Goal: Information Seeking & Learning: Find specific fact

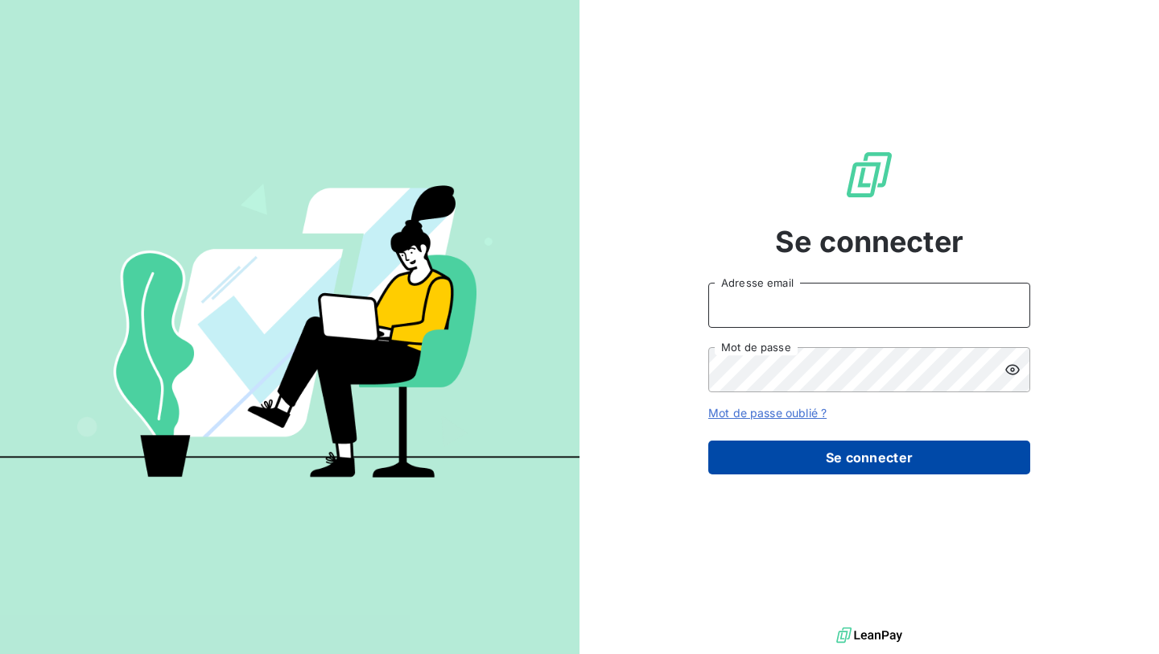
type input "[EMAIL_ADDRESS][DOMAIN_NAME]"
click at [839, 465] on button "Se connecter" at bounding box center [869, 457] width 322 height 34
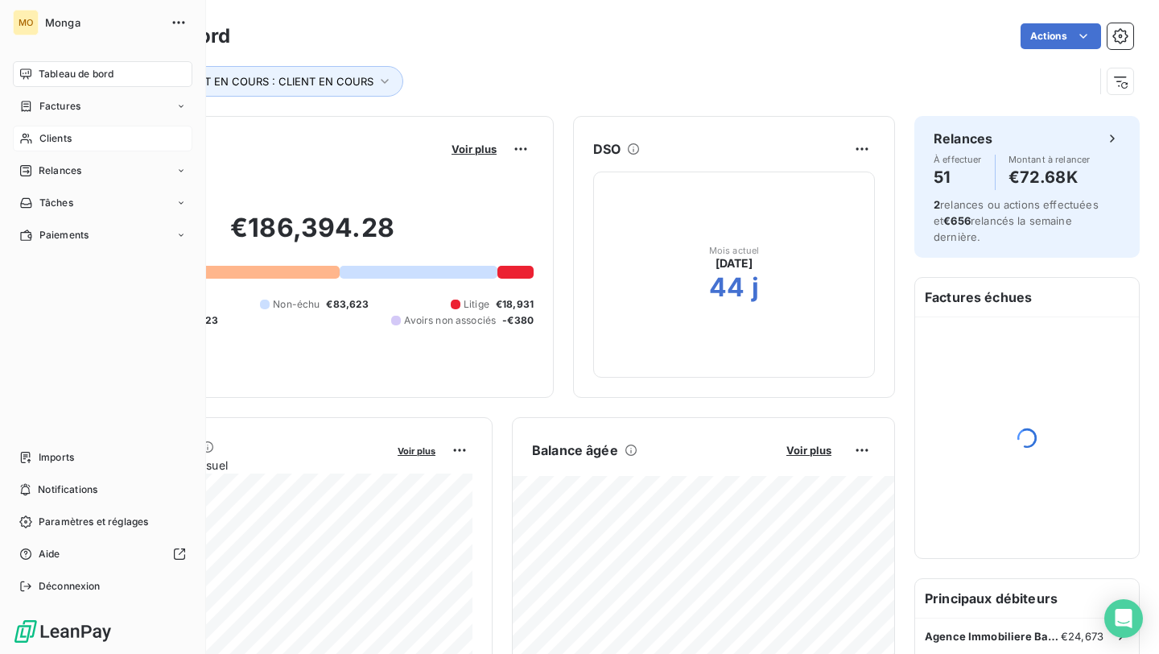
click at [32, 145] on div "Clients" at bounding box center [102, 139] width 179 height 26
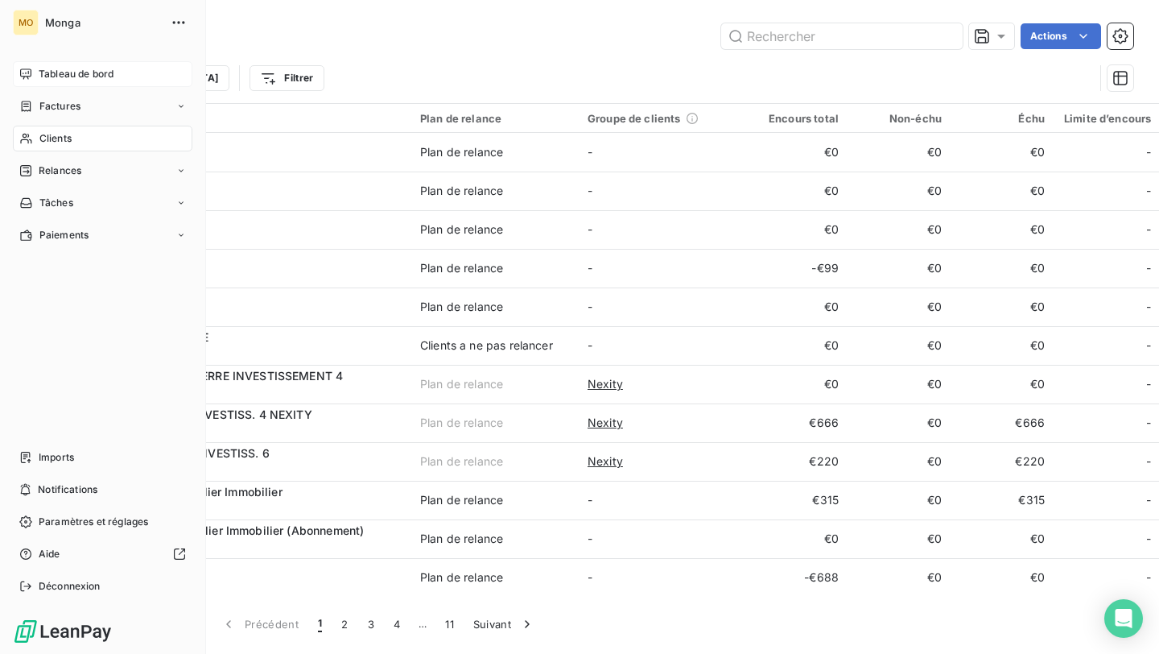
click at [17, 73] on div "Tableau de bord" at bounding box center [102, 74] width 179 height 26
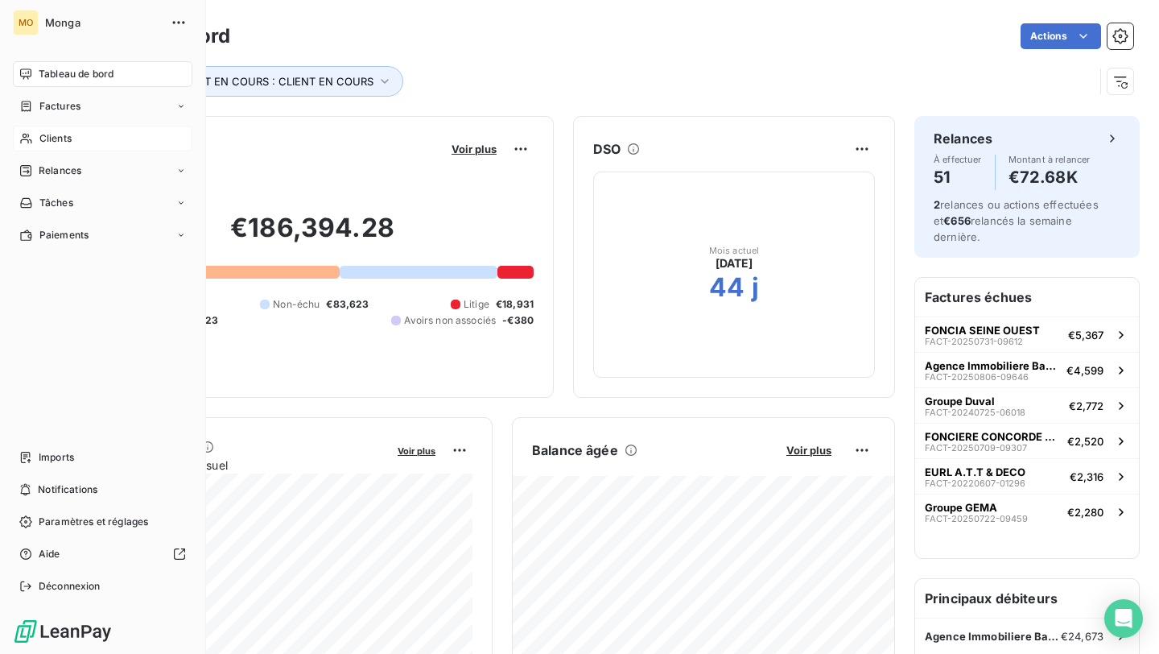
click at [39, 140] on span "Clients" at bounding box center [55, 138] width 32 height 14
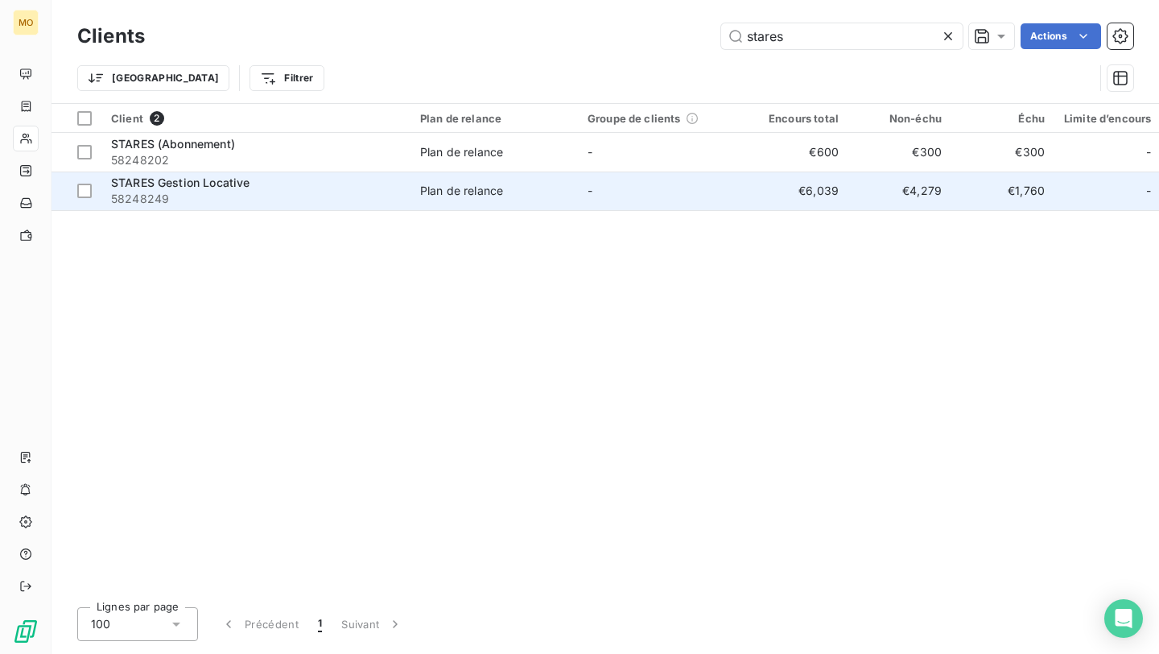
type input "stares"
click at [357, 184] on div "STARES Gestion Locative" at bounding box center [256, 183] width 290 height 16
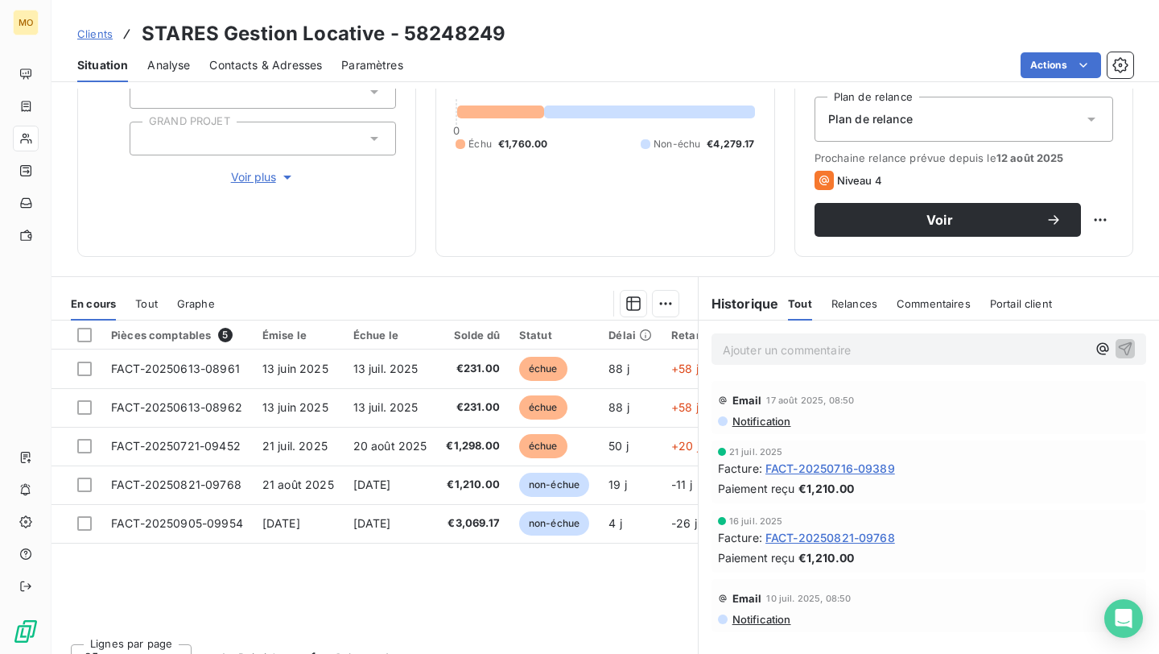
scroll to position [176, 0]
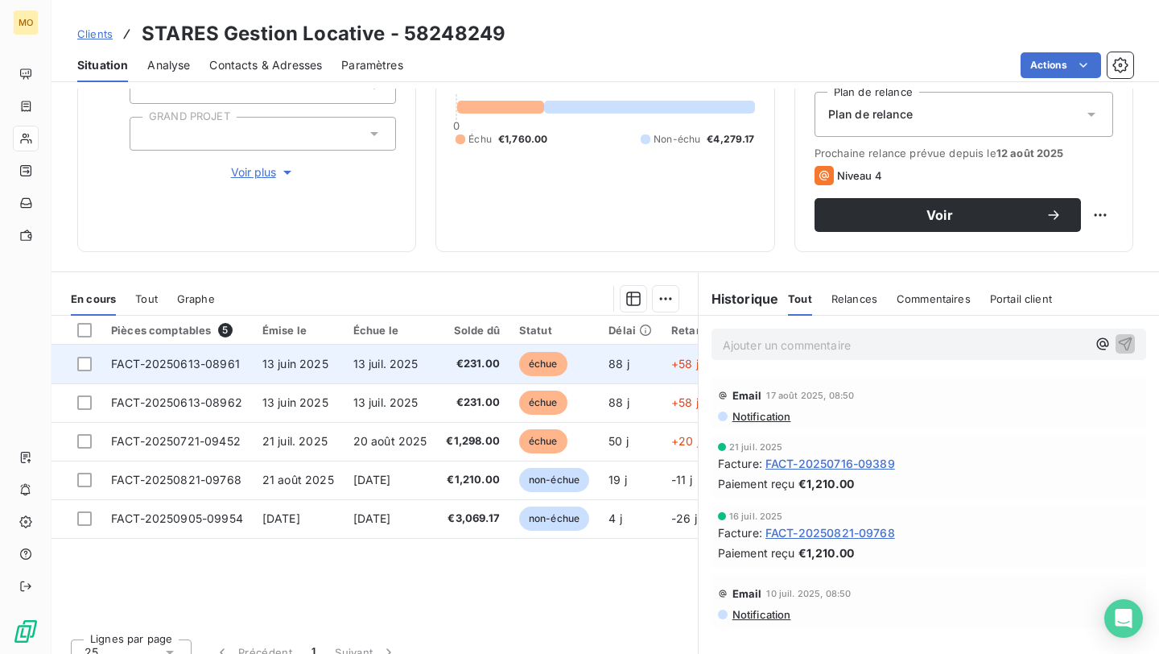
click at [305, 353] on td "13 juin 2025" at bounding box center [298, 363] width 91 height 39
click at [303, 361] on span "13 juin 2025" at bounding box center [295, 364] width 66 height 14
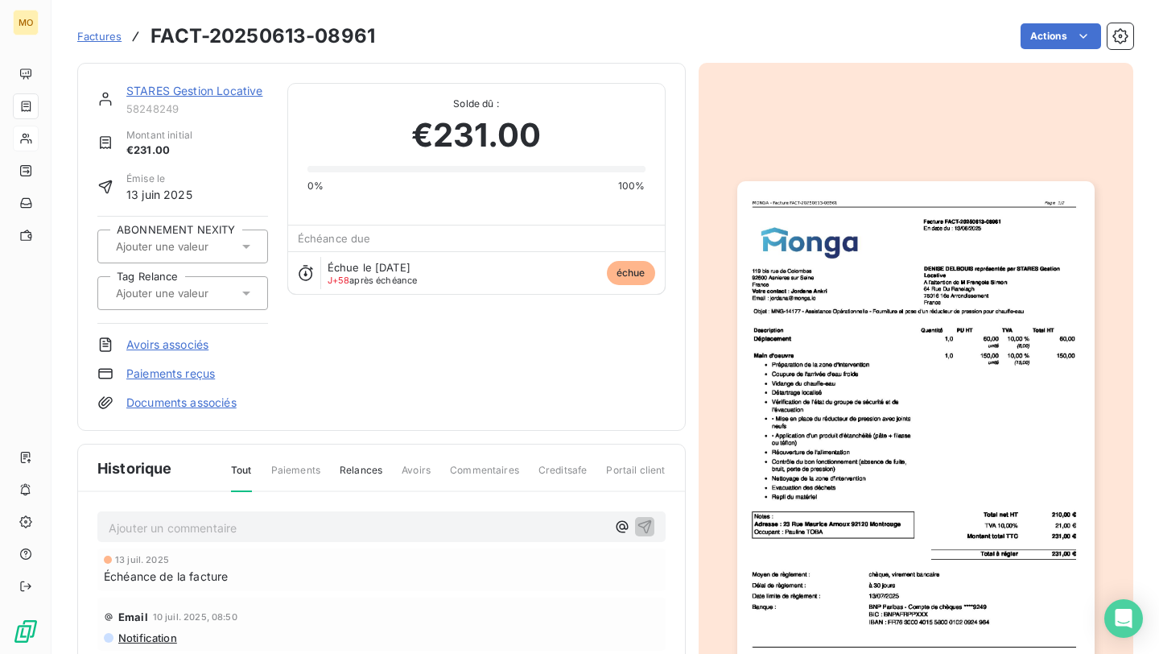
click at [379, 23] on div "Factures FACT-20250613-08961 Actions" at bounding box center [605, 36] width 1056 height 34
click at [358, 31] on h3 "FACT-20250613-08961" at bounding box center [263, 36] width 225 height 29
copy h3 "08961"
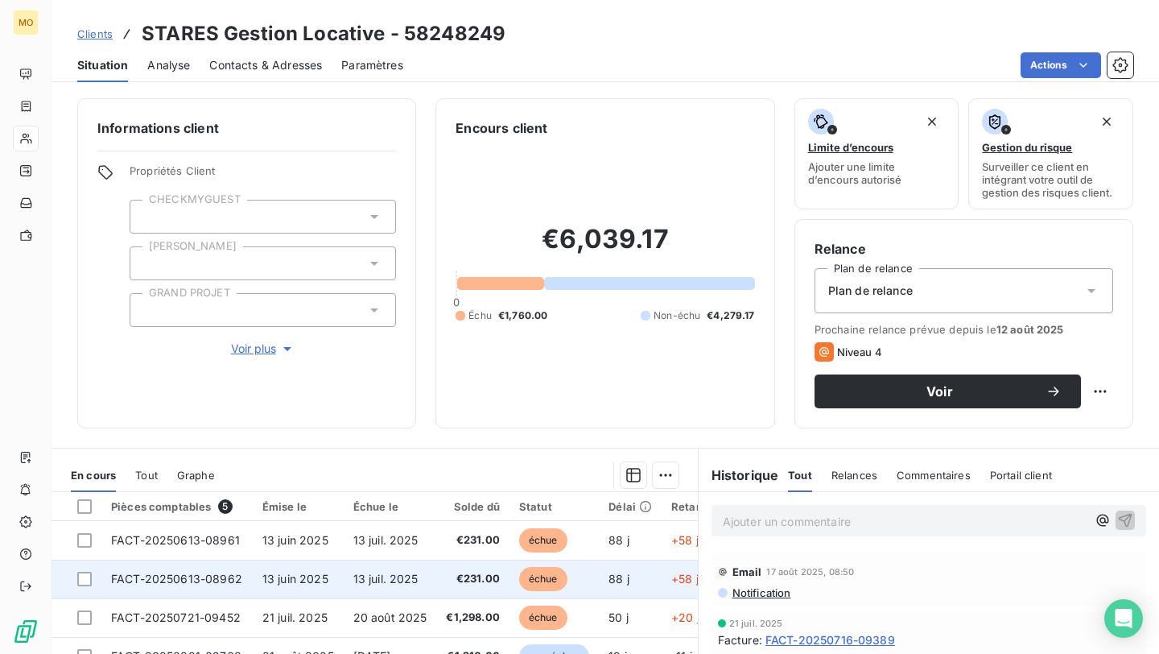
click at [367, 571] on td "13 juil. 2025" at bounding box center [390, 578] width 93 height 39
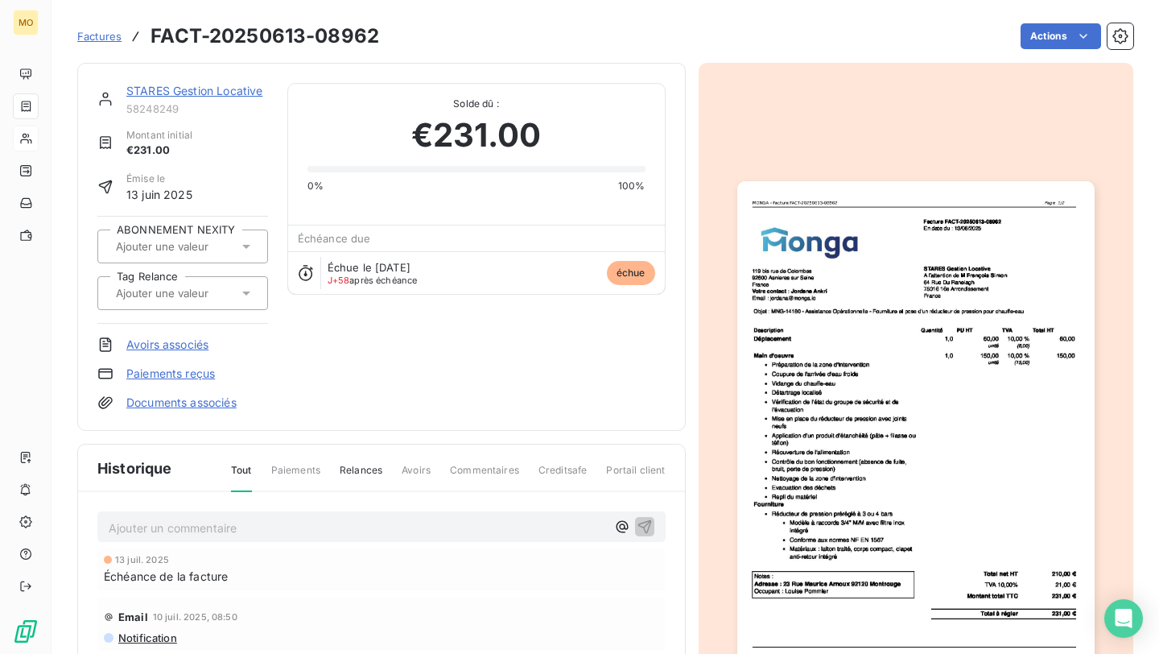
click at [349, 40] on h3 "FACT-20250613-08962" at bounding box center [265, 36] width 229 height 29
copy h3 "08962"
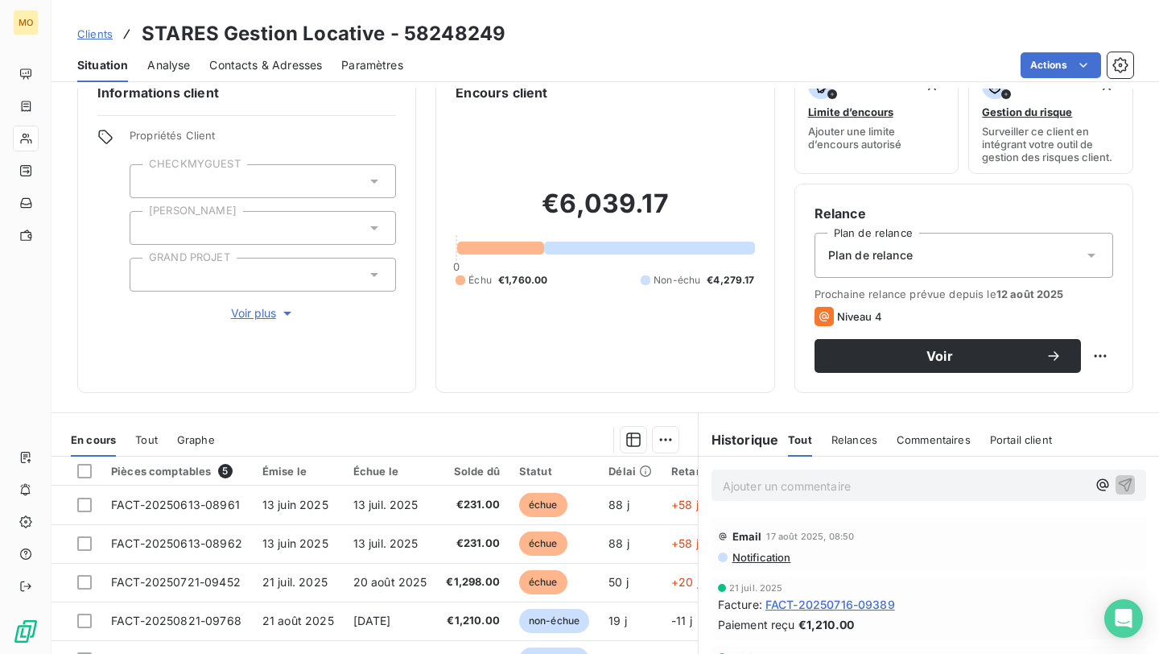
scroll to position [42, 0]
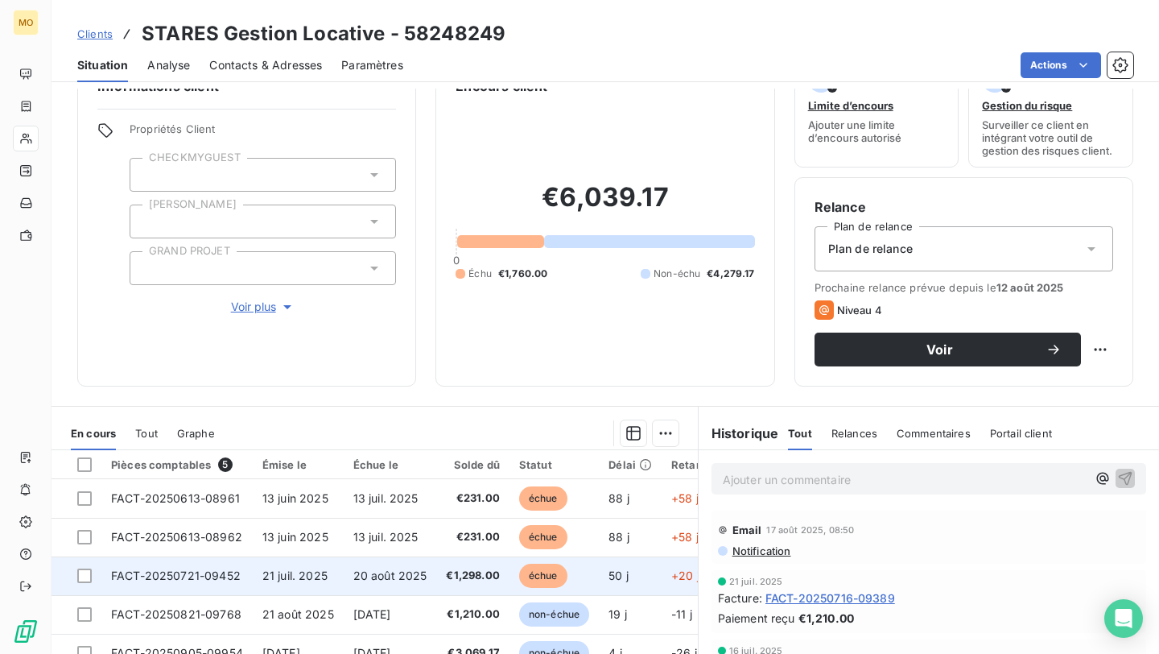
click at [423, 571] on td "20 août 2025" at bounding box center [390, 575] width 93 height 39
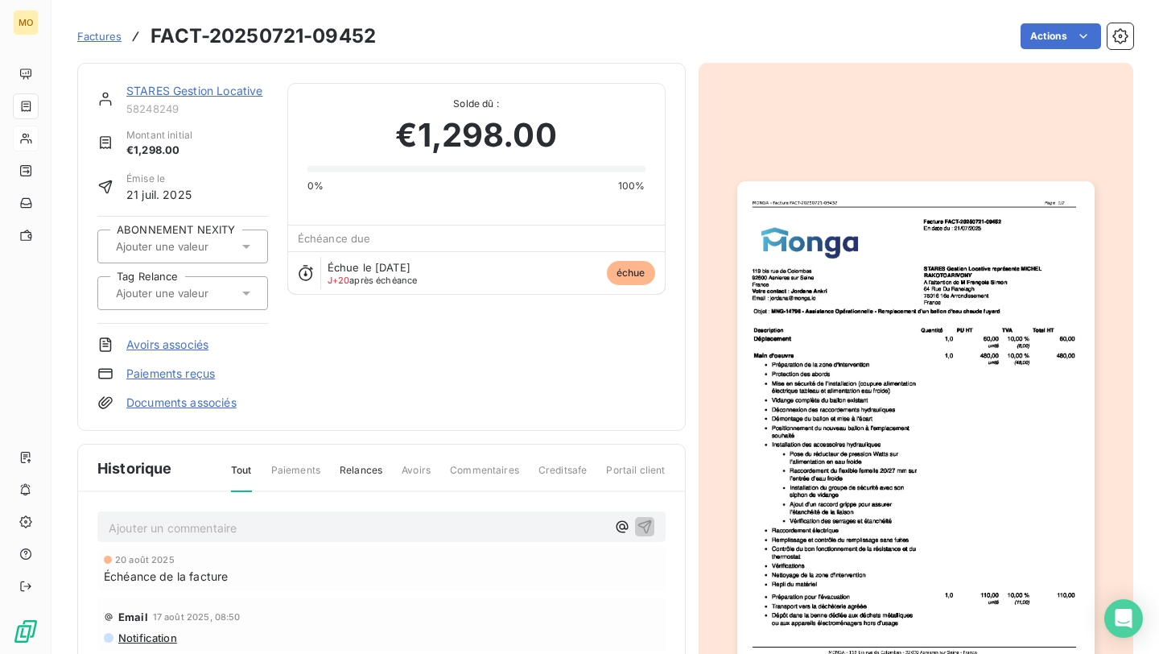
click at [351, 38] on h3 "FACT-20250721-09452" at bounding box center [263, 36] width 225 height 29
copy h3 "09452"
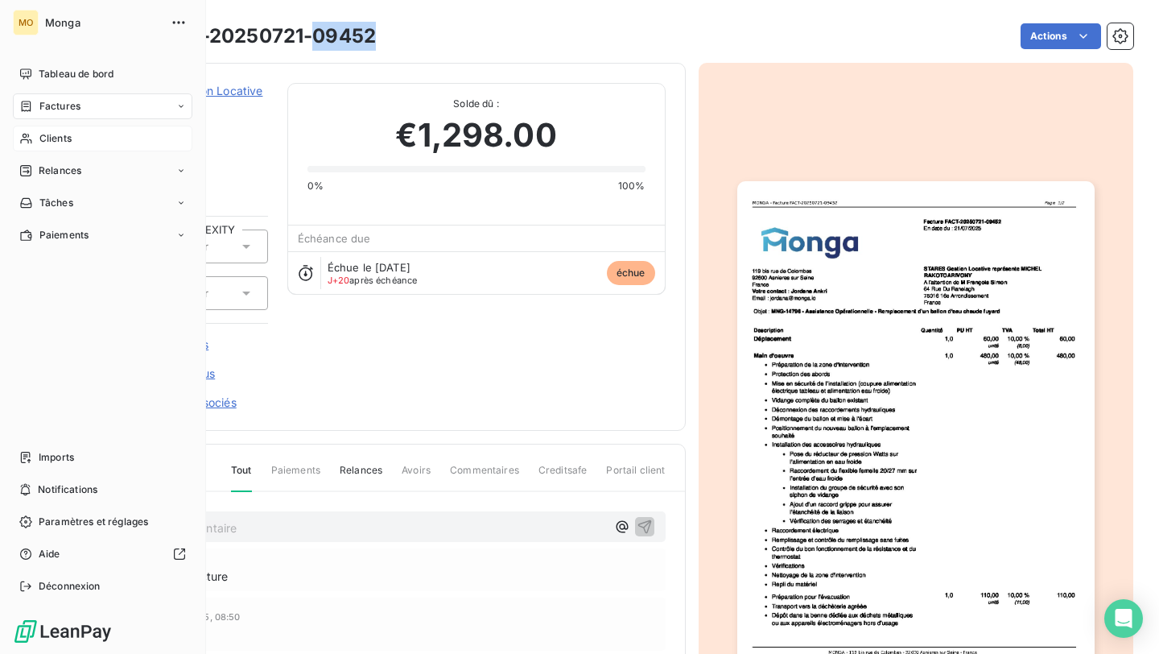
click at [31, 130] on div "Clients" at bounding box center [102, 139] width 179 height 26
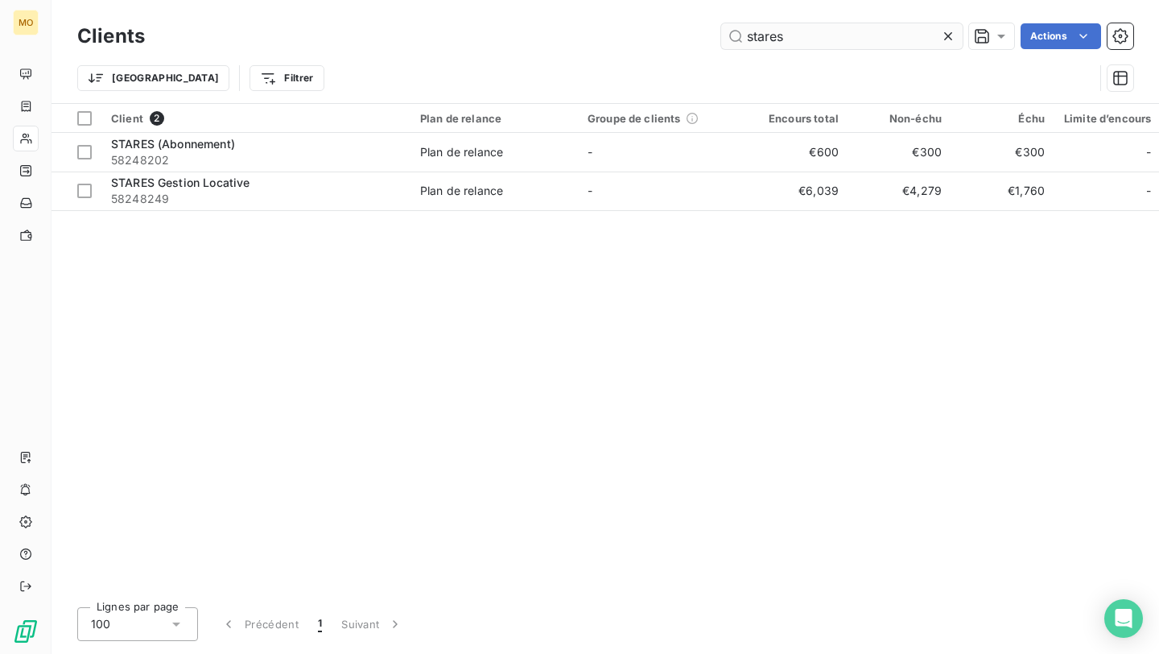
click at [782, 38] on input "stares" at bounding box center [841, 36] width 241 height 26
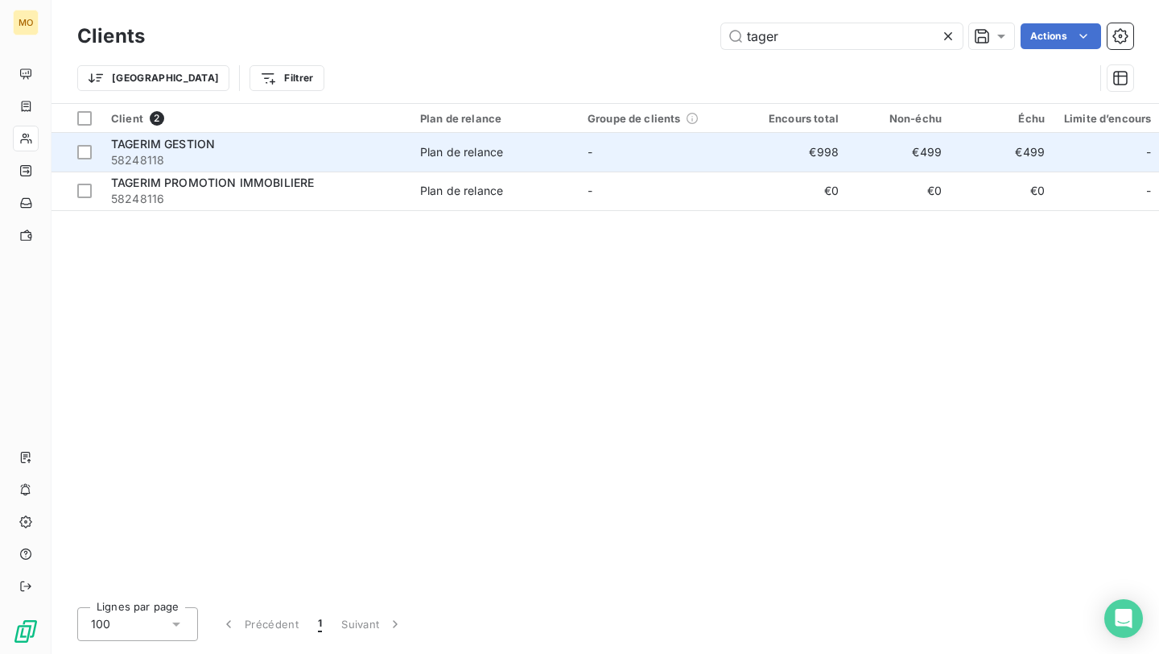
type input "tager"
click at [266, 154] on span "58248118" at bounding box center [256, 160] width 290 height 16
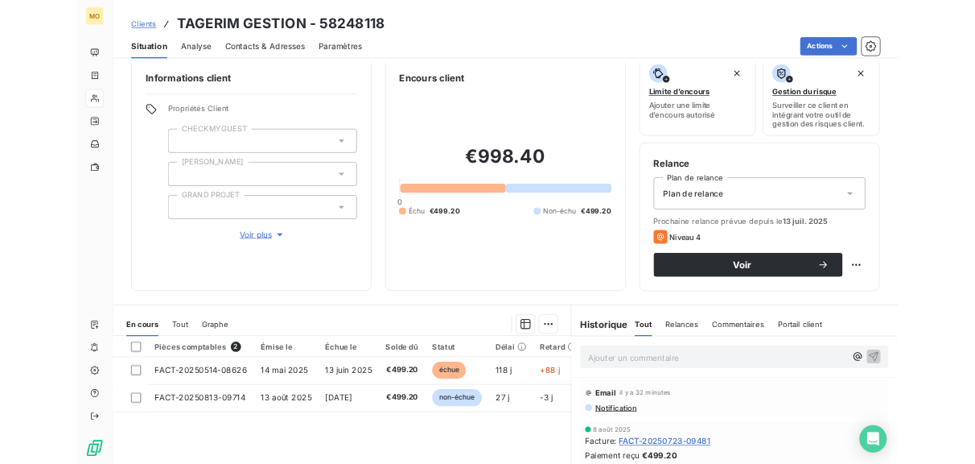
scroll to position [23, 0]
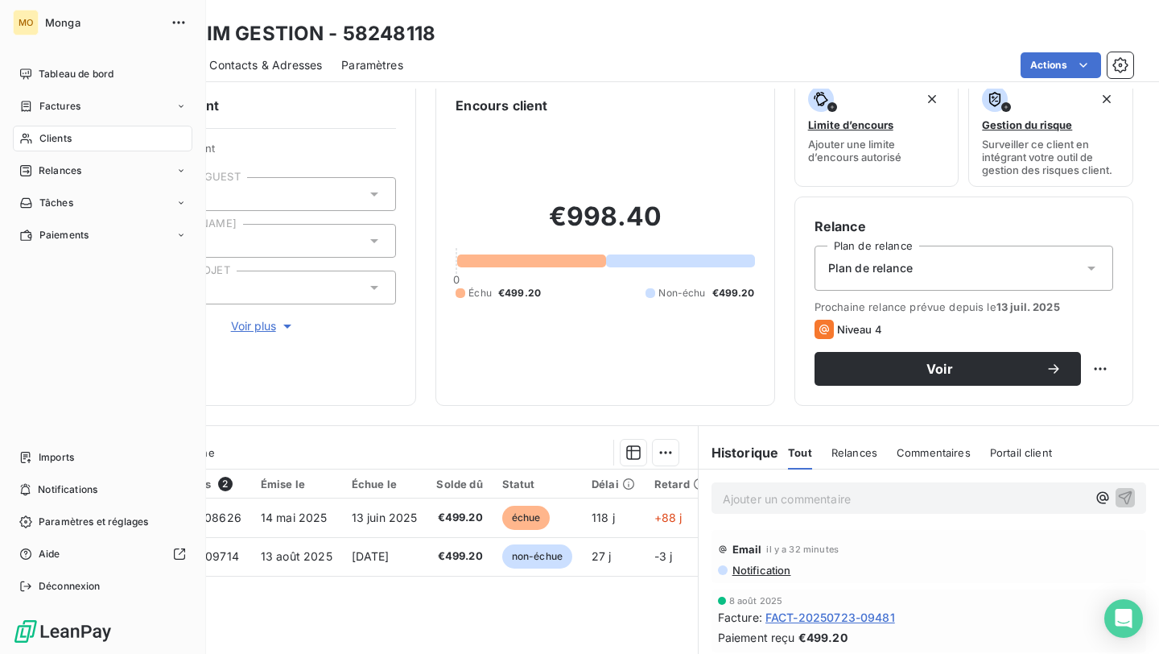
click at [59, 131] on span "Clients" at bounding box center [55, 138] width 32 height 14
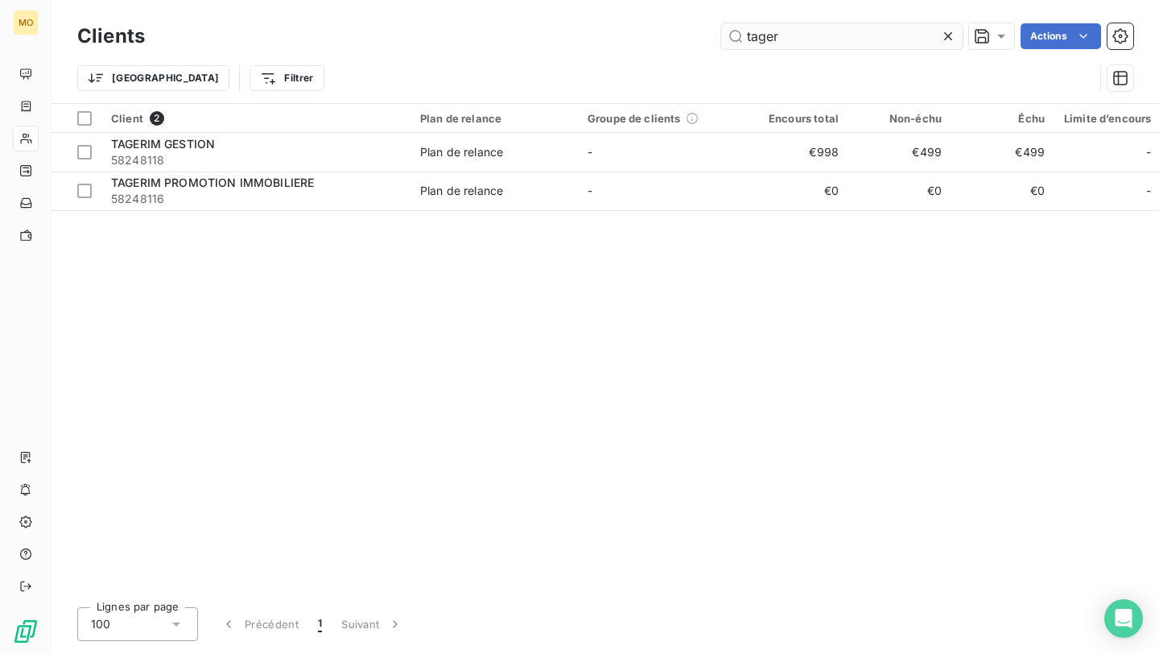
click at [803, 35] on input "tager" at bounding box center [841, 36] width 241 height 26
type input "e"
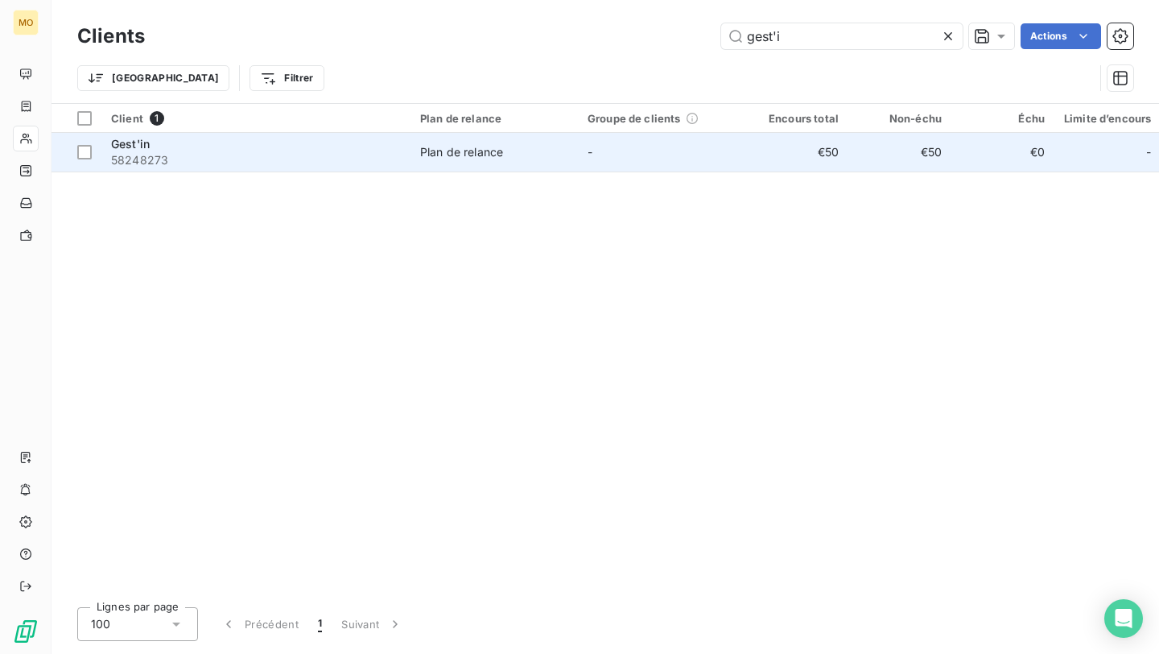
type input "gest'i"
click at [248, 160] on span "58248273" at bounding box center [256, 160] width 290 height 16
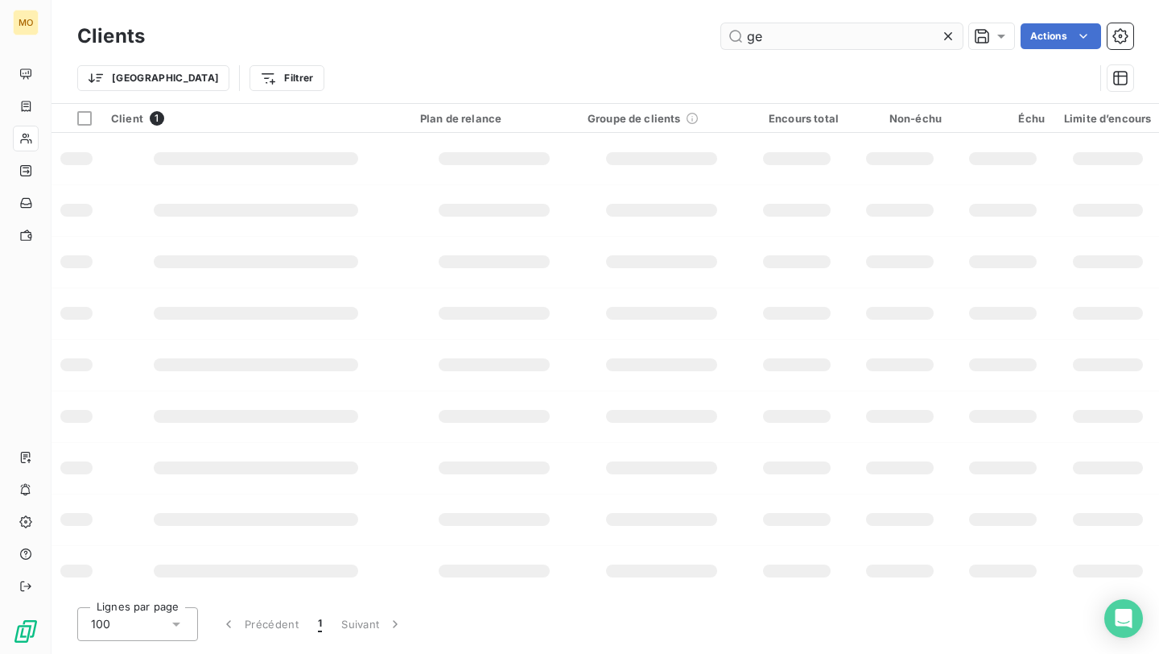
type input "g"
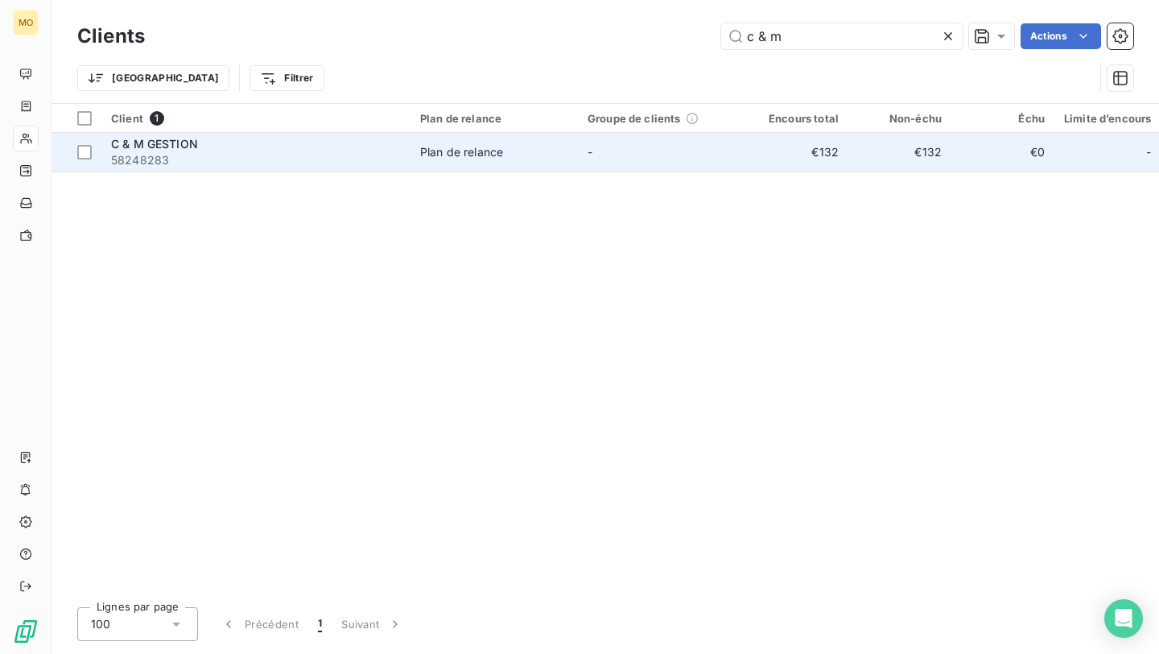
type input "c & m"
click at [534, 157] on span "Plan de relance" at bounding box center [494, 152] width 148 height 16
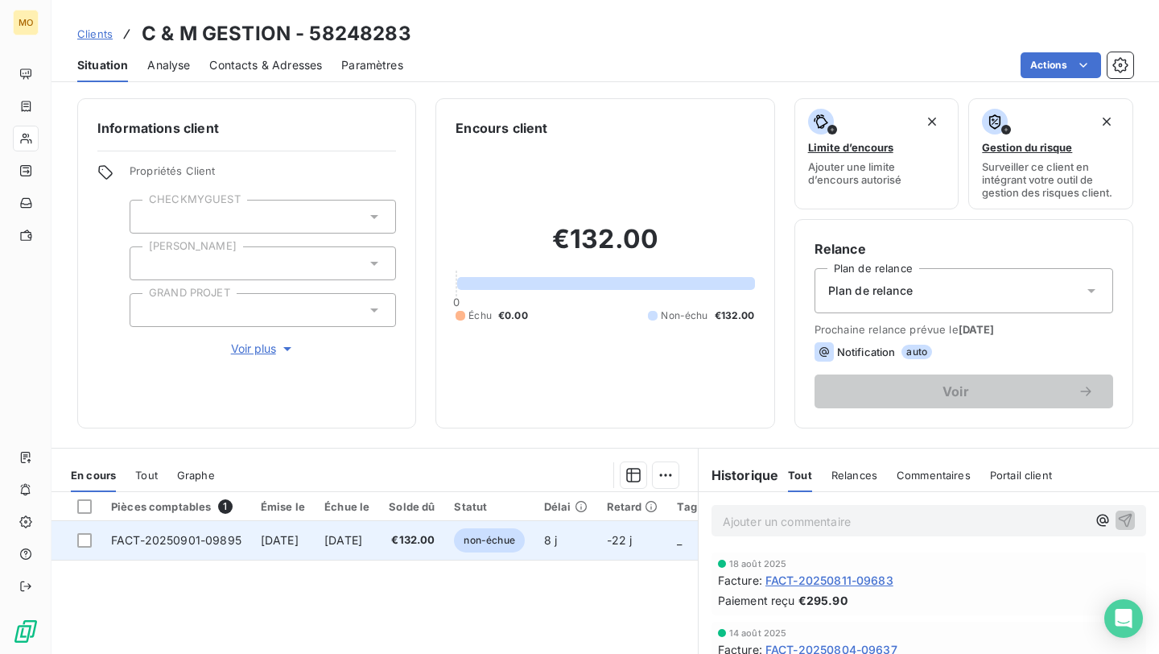
click at [299, 538] on span "1 sept. 2025" at bounding box center [280, 540] width 38 height 14
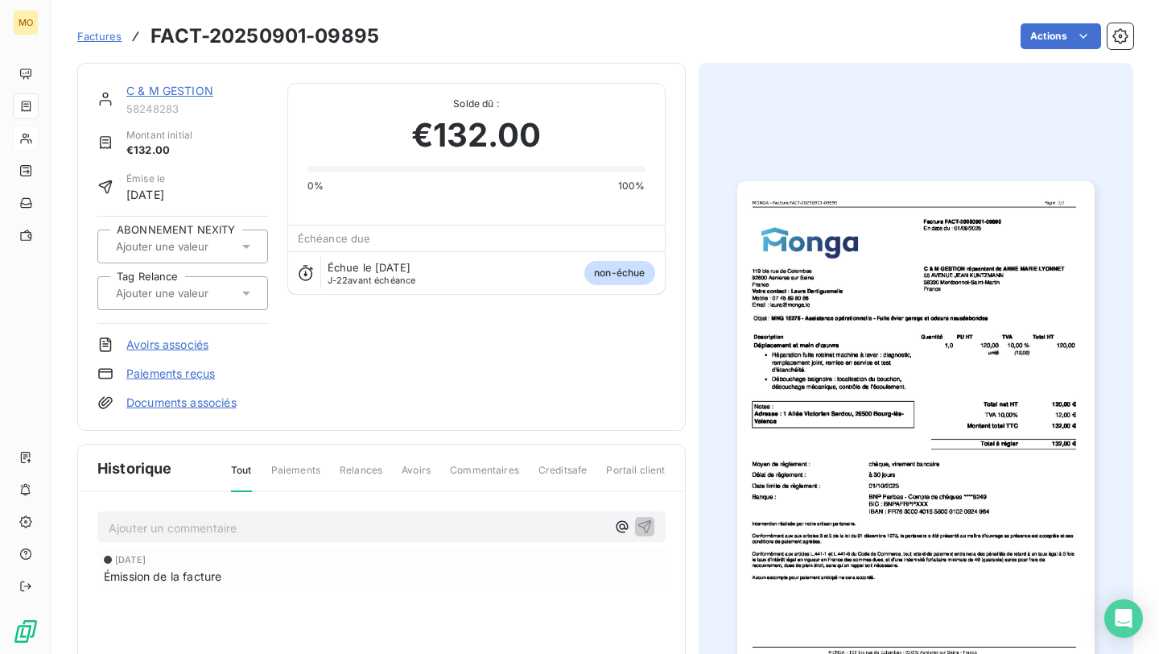
click at [846, 198] on img "button" at bounding box center [915, 433] width 357 height 505
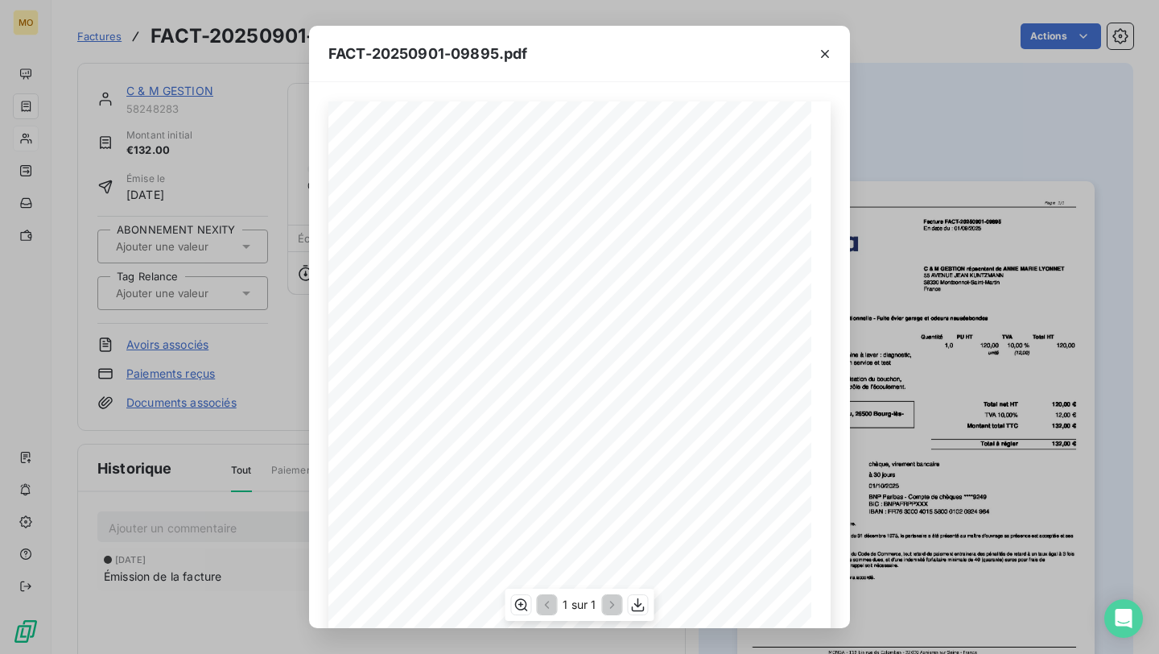
click at [402, 286] on span "MNG 15275 - Assistance opérationnelle - Fuite évier garage et odeurs nauséabond…" at bounding box center [529, 285] width 291 height 7
copy span "15275"
drag, startPoint x: 394, startPoint y: 286, endPoint x: 414, endPoint y: 286, distance: 20.1
click at [414, 286] on span "MNG 15275 - Assistance opérationnelle - Fuite évier garage et odeurs nauséabond…" at bounding box center [529, 285] width 291 height 7
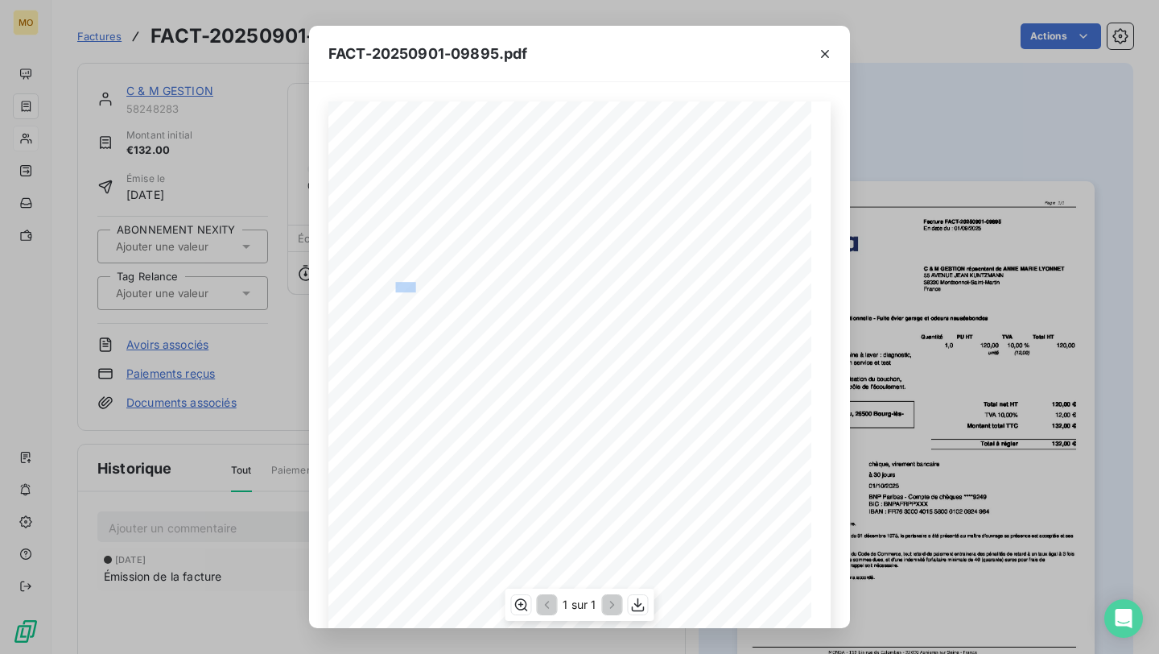
copy span "G 152"
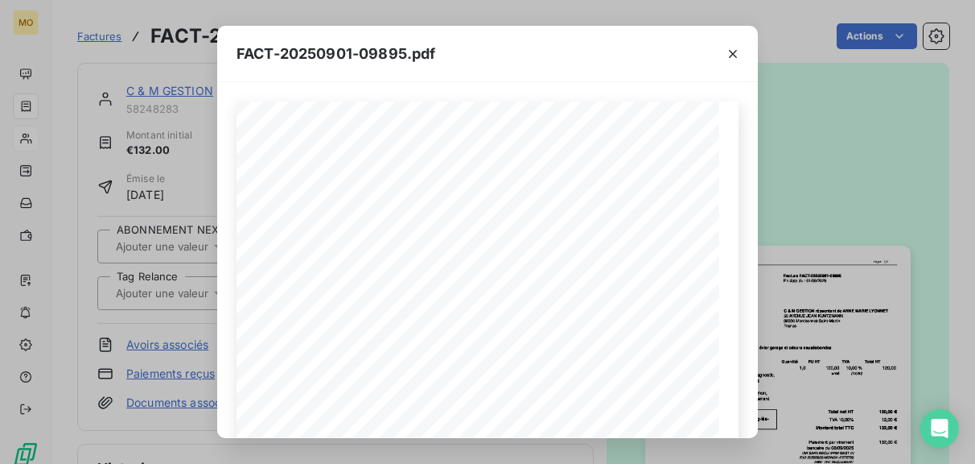
click at [135, 190] on div "FACT-20250901-09895.pdf 119 bis rue de Colombes 92600 Asnieres sur Seine France…" at bounding box center [487, 232] width 975 height 464
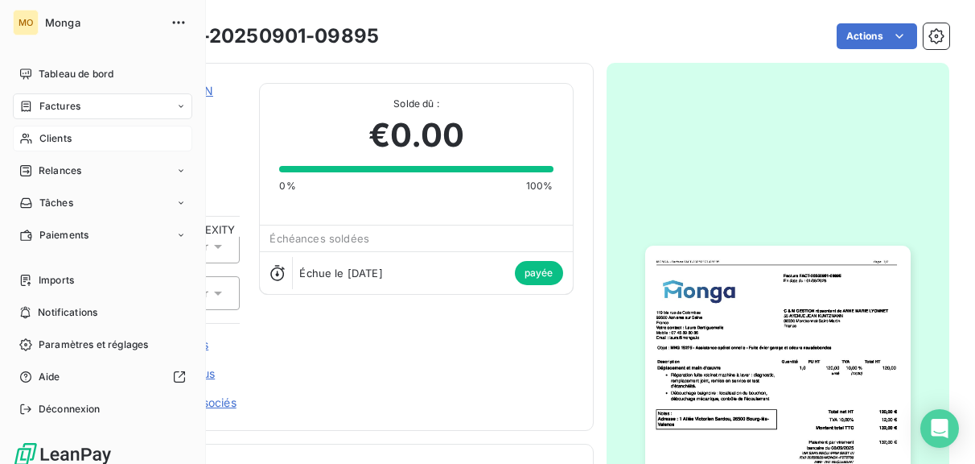
click at [40, 145] on span "Clients" at bounding box center [55, 138] width 32 height 14
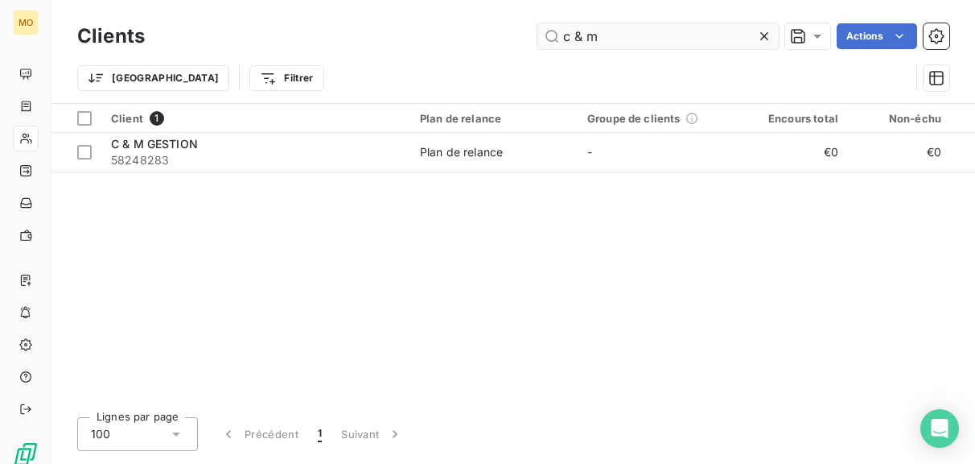
click at [634, 35] on input "c & m" at bounding box center [658, 36] width 241 height 26
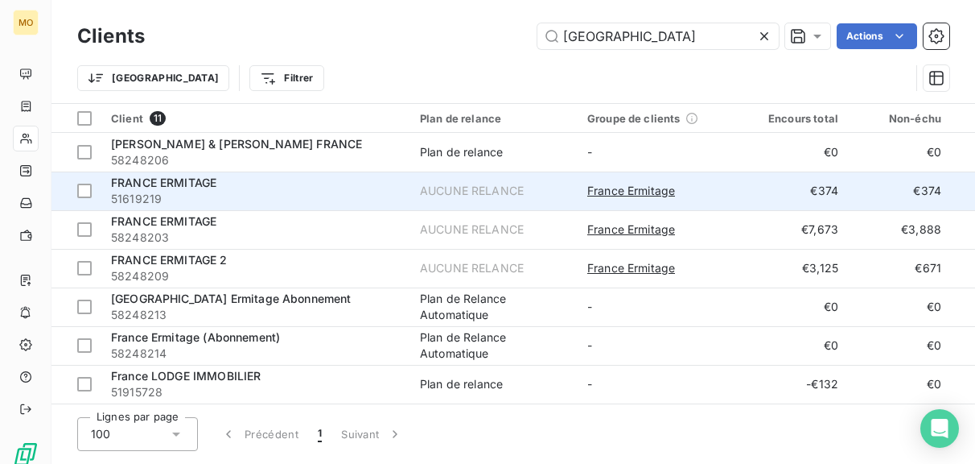
type input "france"
click at [212, 188] on span "FRANCE ERMITAGE" at bounding box center [163, 182] width 105 height 14
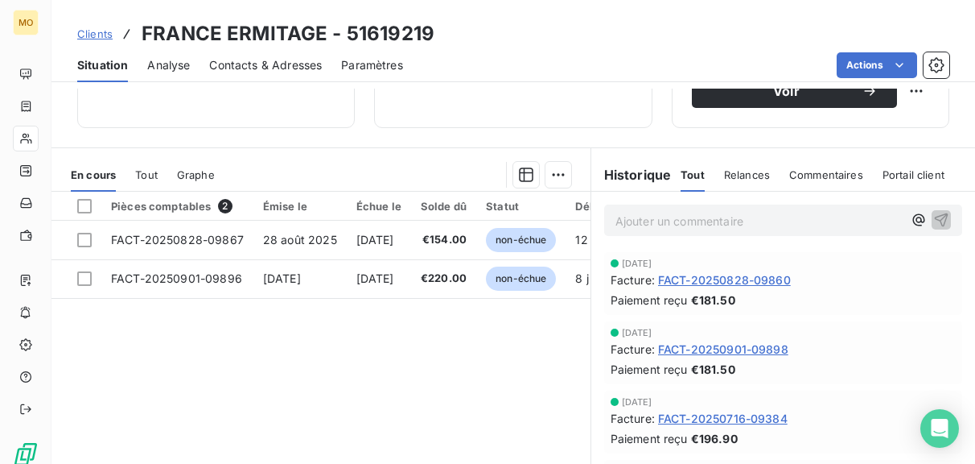
scroll to position [336, 0]
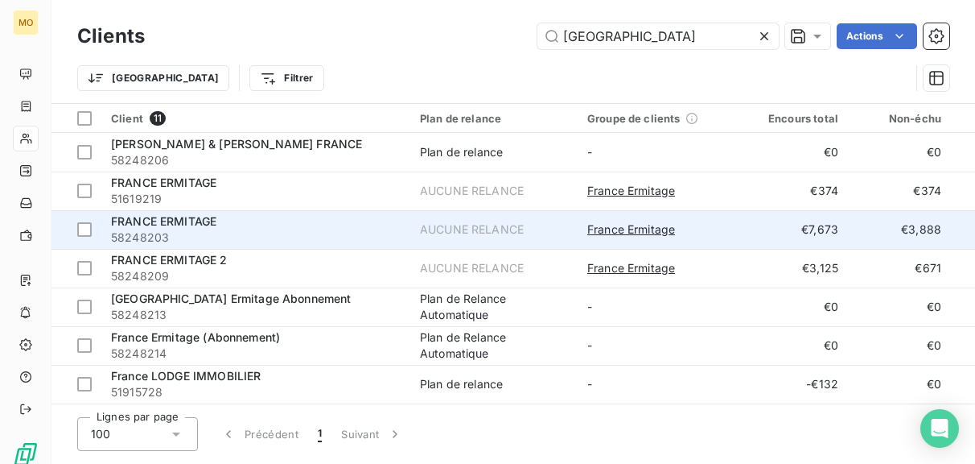
click at [262, 212] on td "FRANCE ERMITAGE 58248203" at bounding box center [255, 229] width 309 height 39
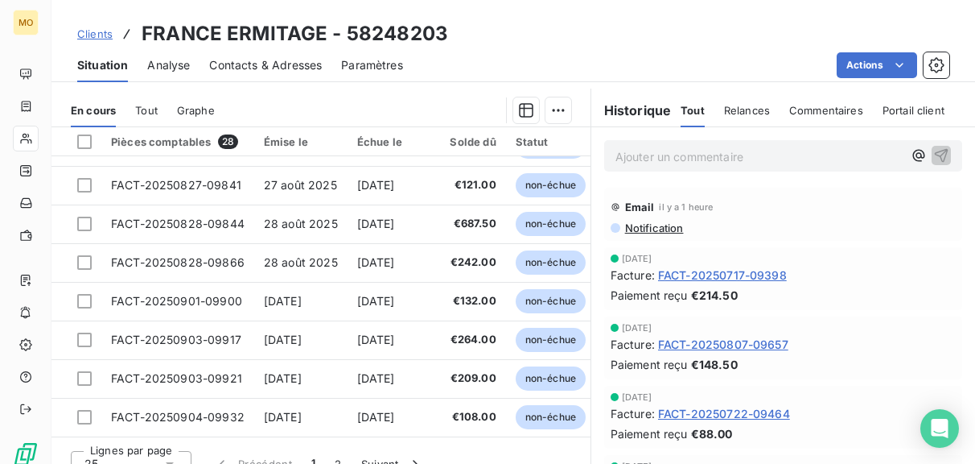
scroll to position [435, 0]
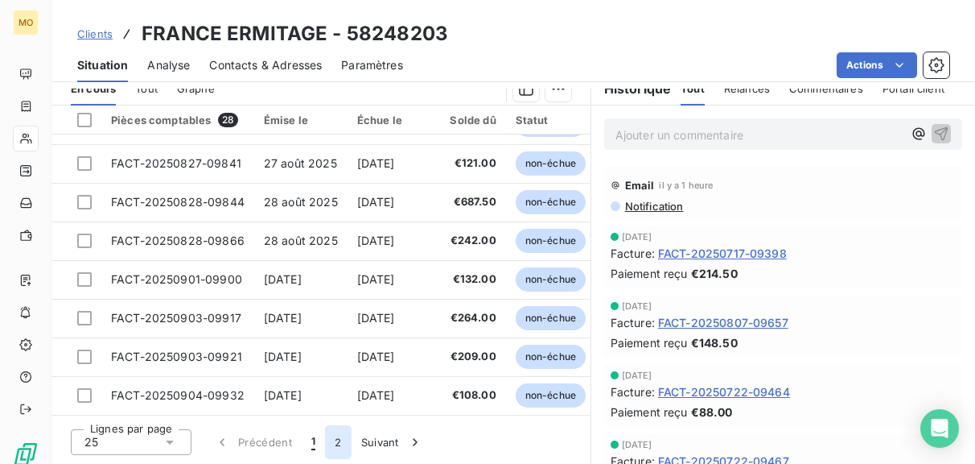
click at [339, 450] on button "2" at bounding box center [338, 442] width 26 height 34
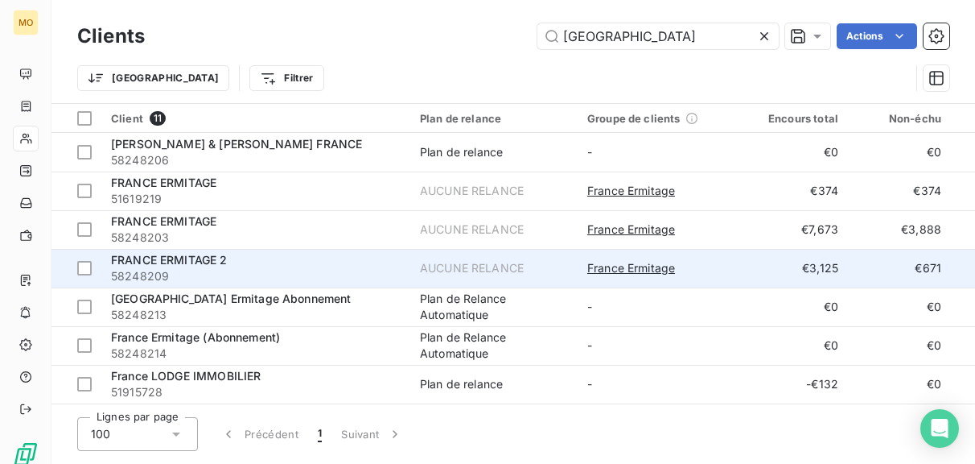
click at [236, 266] on div "FRANCE ERMITAGE 2" at bounding box center [256, 260] width 290 height 16
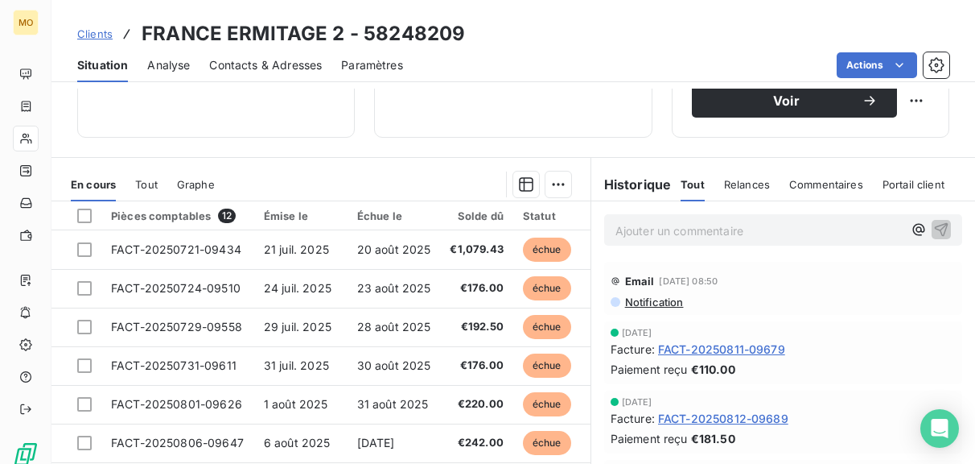
scroll to position [311, 0]
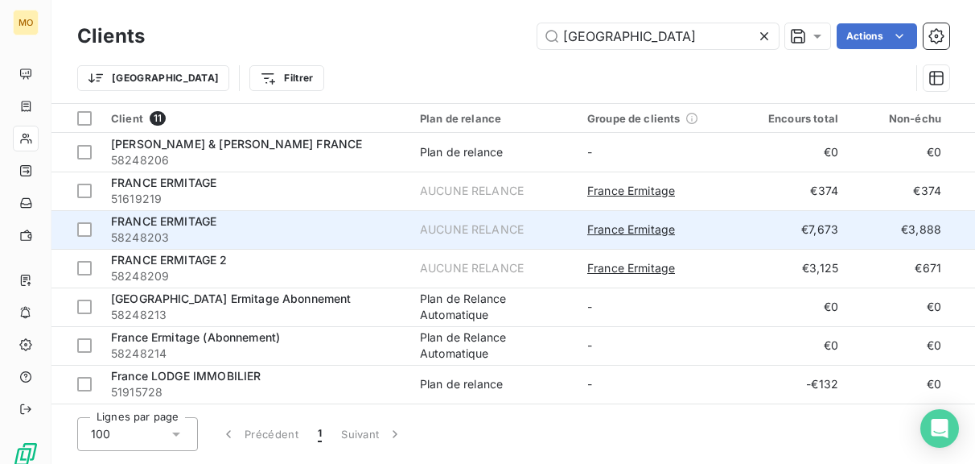
click at [236, 228] on div "FRANCE ERMITAGE" at bounding box center [256, 221] width 290 height 16
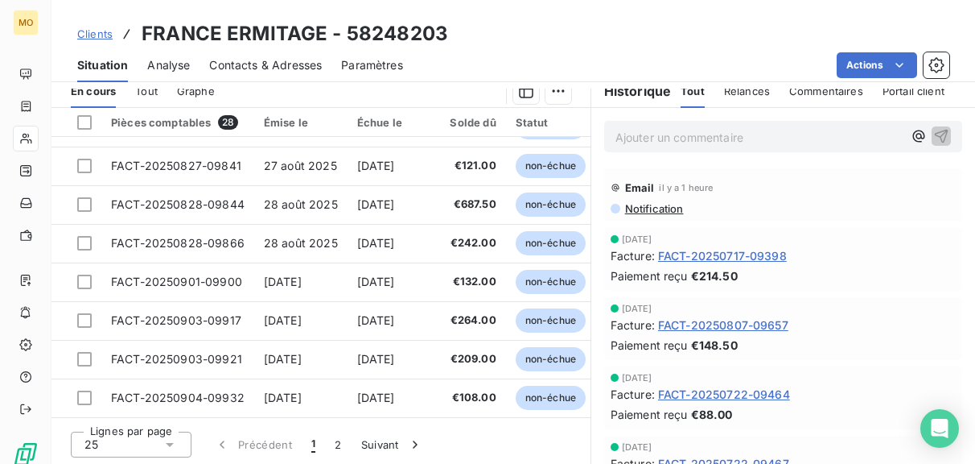
scroll to position [435, 0]
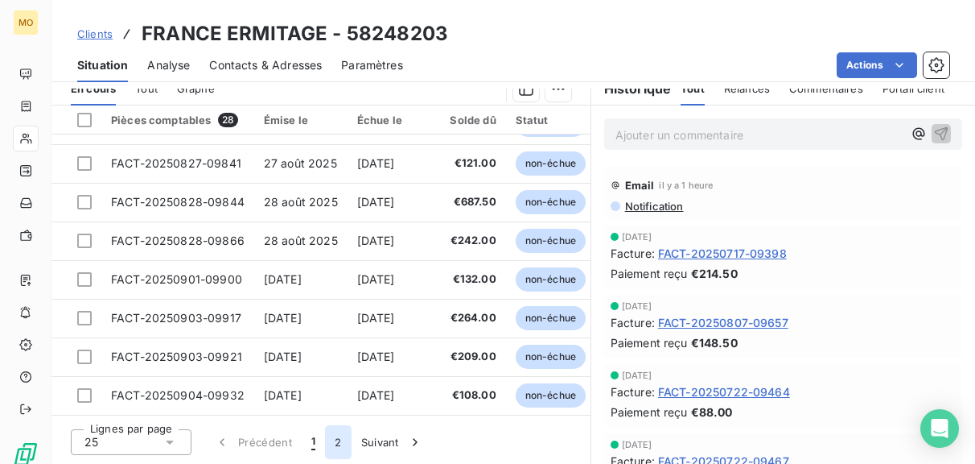
click at [336, 448] on button "2" at bounding box center [338, 442] width 26 height 34
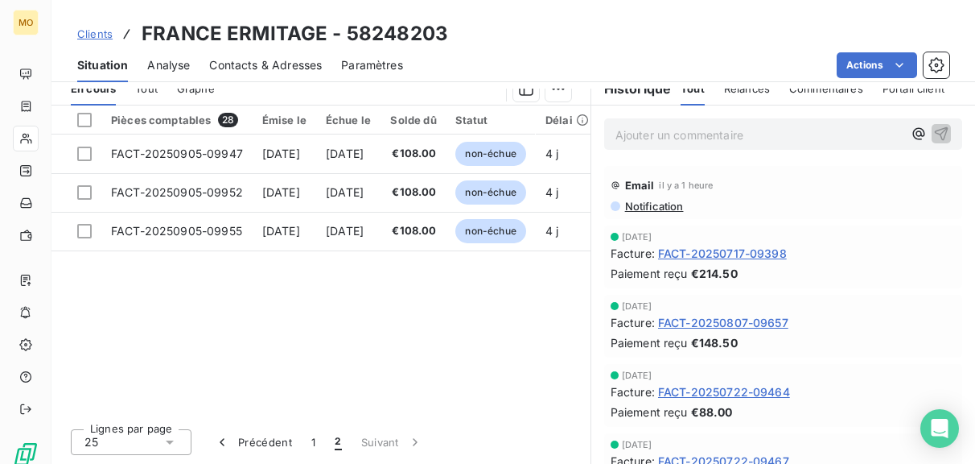
scroll to position [0, 0]
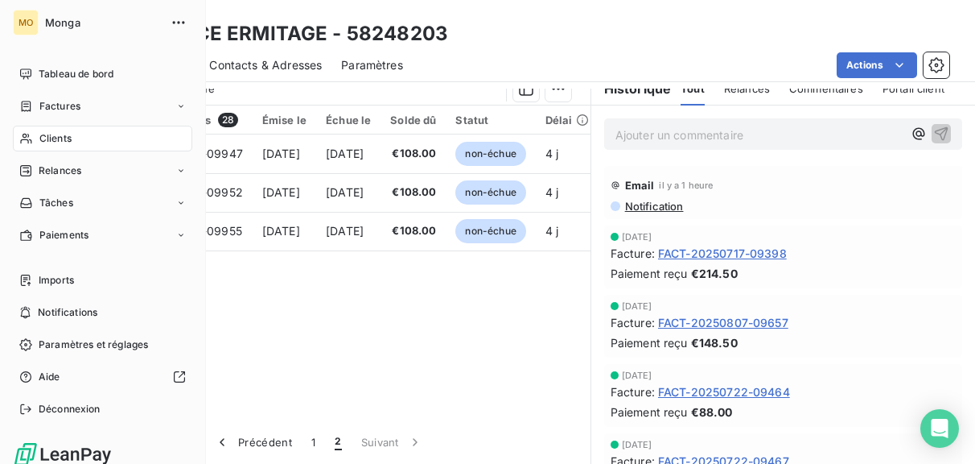
click at [57, 124] on nav "Tableau de bord Factures Clients Relances Tâches Paiements" at bounding box center [102, 154] width 179 height 187
click at [57, 133] on span "Clients" at bounding box center [55, 138] width 32 height 14
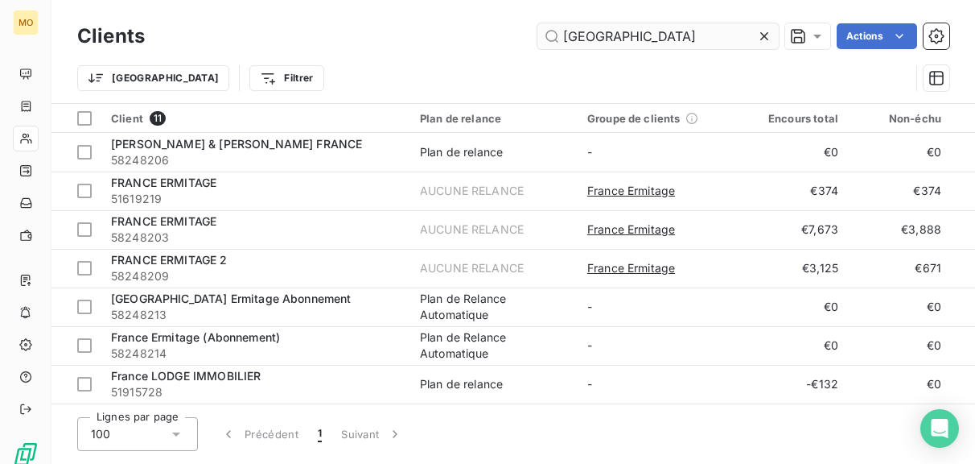
click at [676, 39] on input "france" at bounding box center [658, 36] width 241 height 26
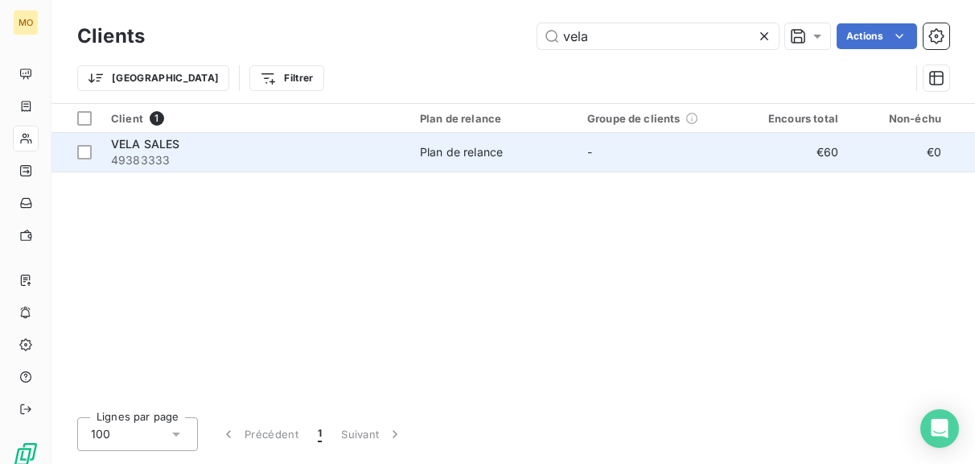
type input "vela"
click at [340, 146] on div "VELA SALES" at bounding box center [256, 144] width 290 height 16
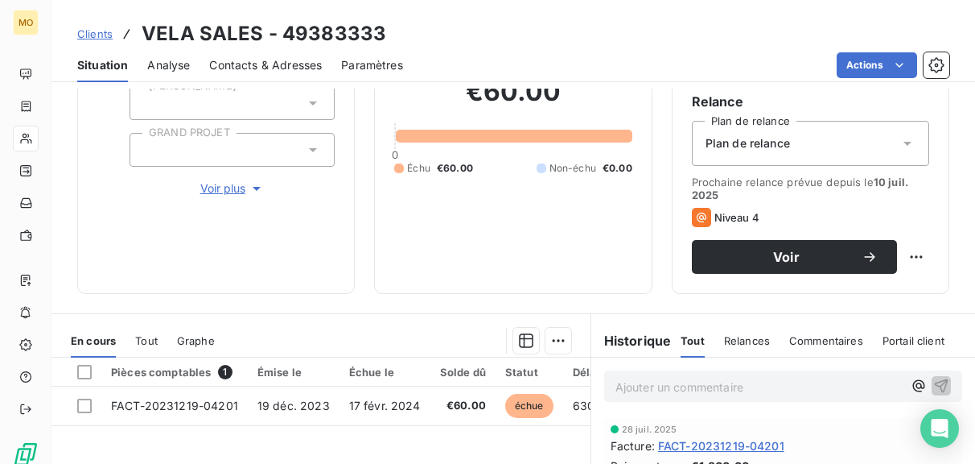
scroll to position [229, 0]
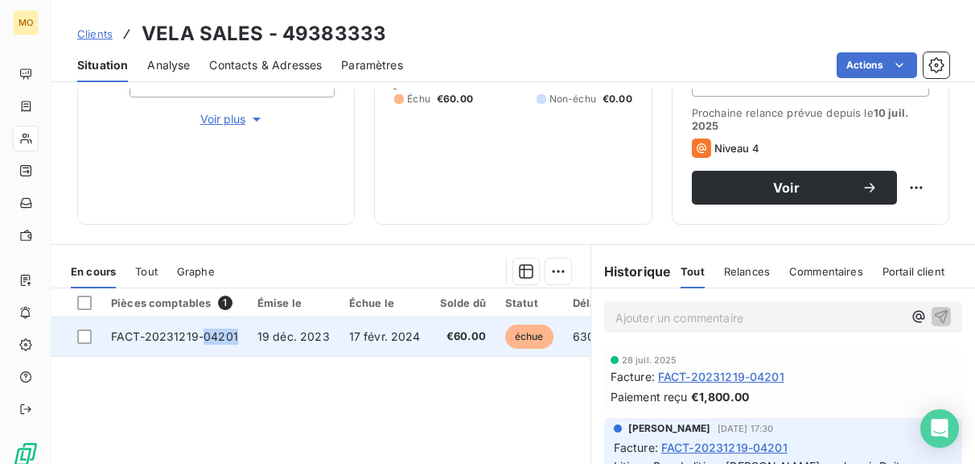
copy span "04201"
drag, startPoint x: 237, startPoint y: 341, endPoint x: 205, endPoint y: 341, distance: 32.2
click at [205, 341] on td "FACT-20231219-04201" at bounding box center [174, 336] width 146 height 39
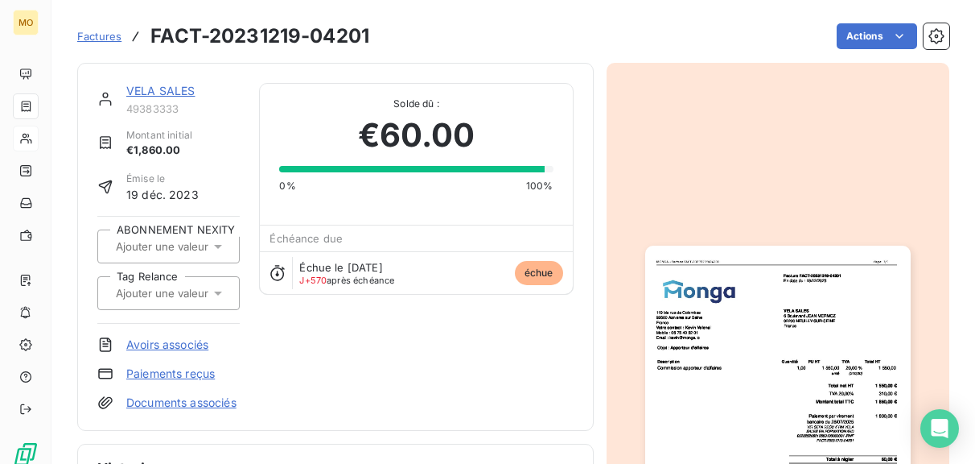
click at [789, 358] on img "button" at bounding box center [778, 432] width 266 height 375
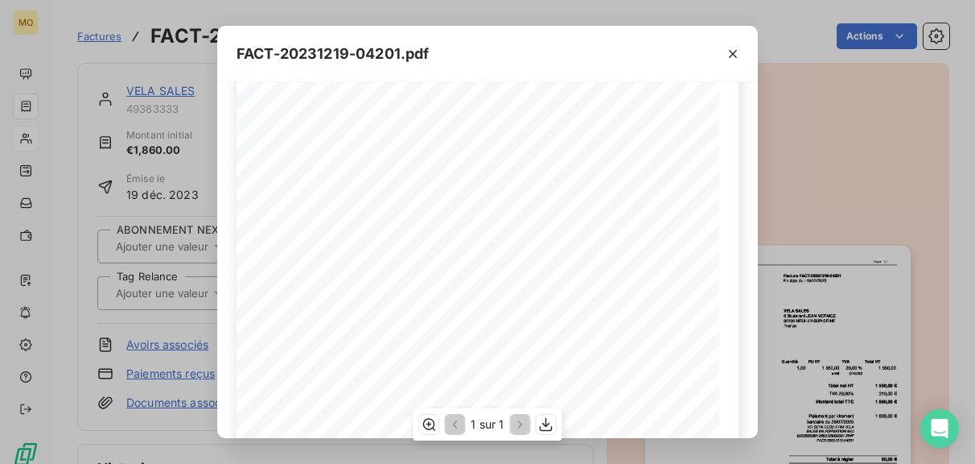
scroll to position [50, 0]
click at [167, 337] on div "FACT-20231219-04201.pdf 119 bis rue de Colombes 92600 Asnieres sur Seine France…" at bounding box center [487, 232] width 975 height 464
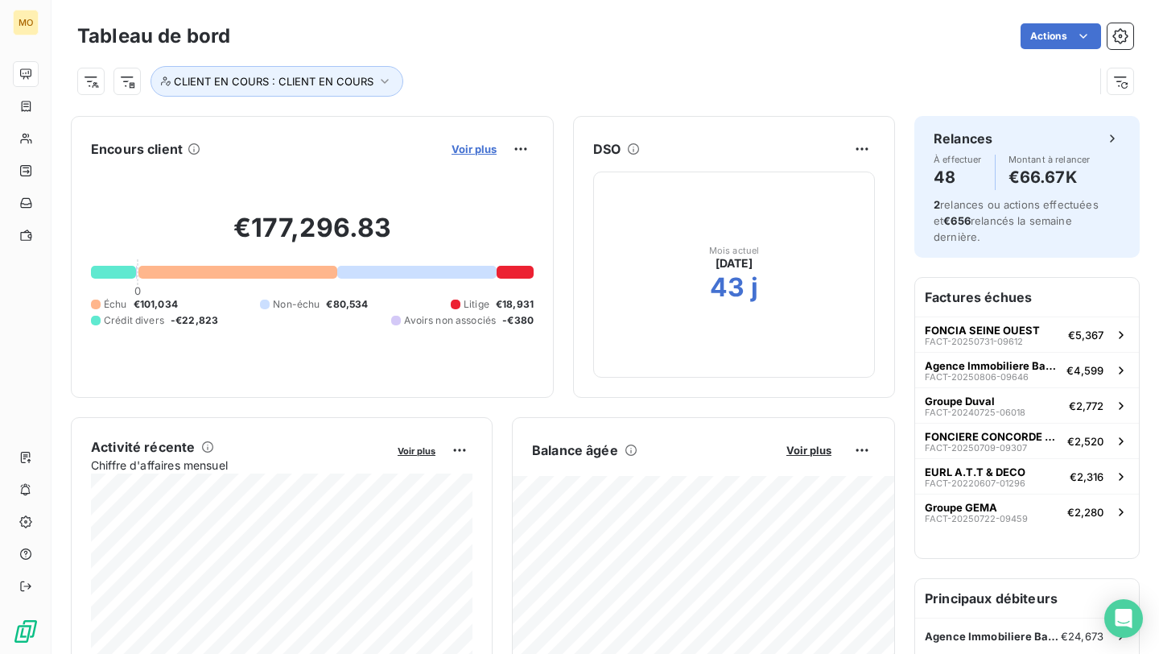
click at [460, 151] on span "Voir plus" at bounding box center [474, 148] width 45 height 13
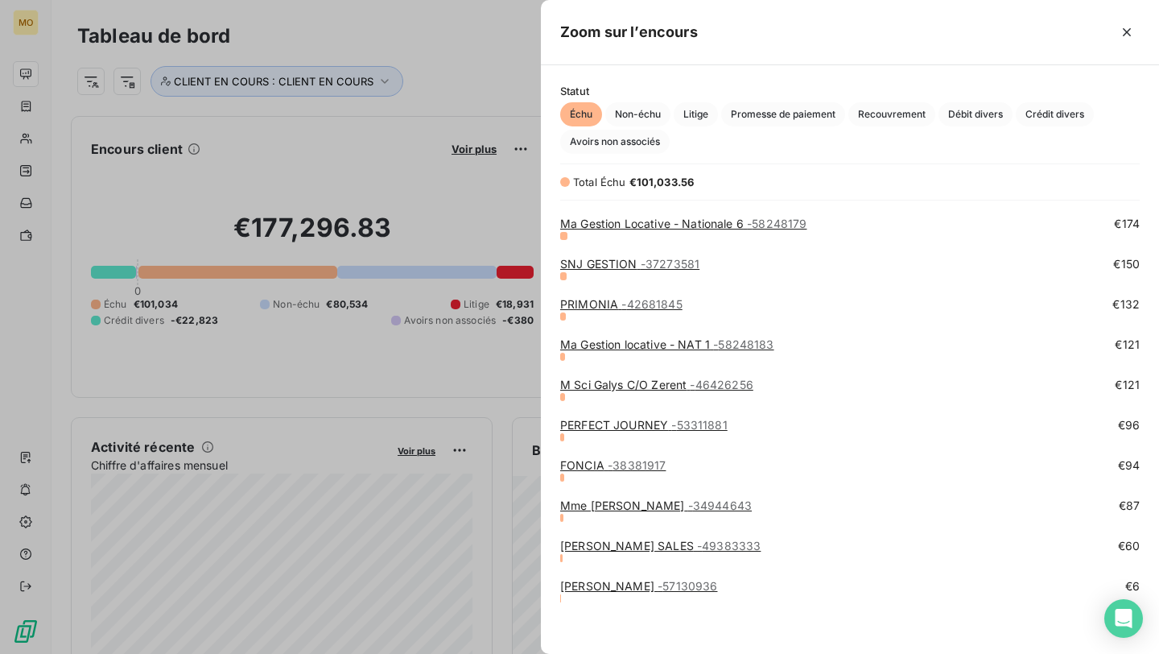
scroll to position [2090, 0]
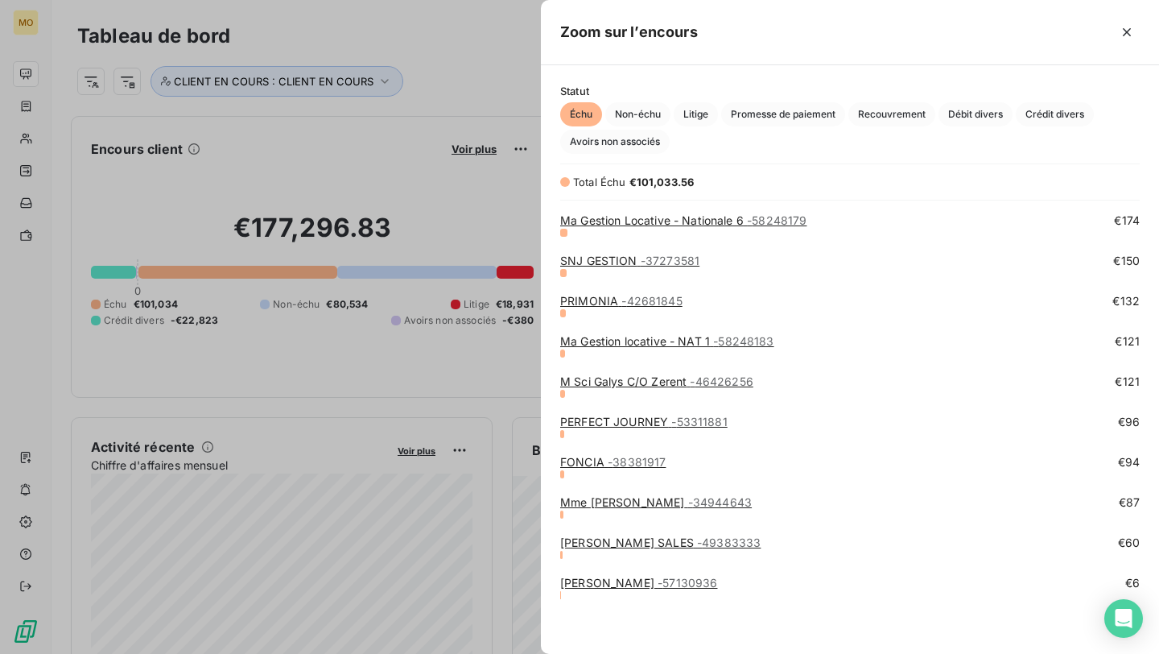
click at [485, 214] on div at bounding box center [579, 327] width 1159 height 654
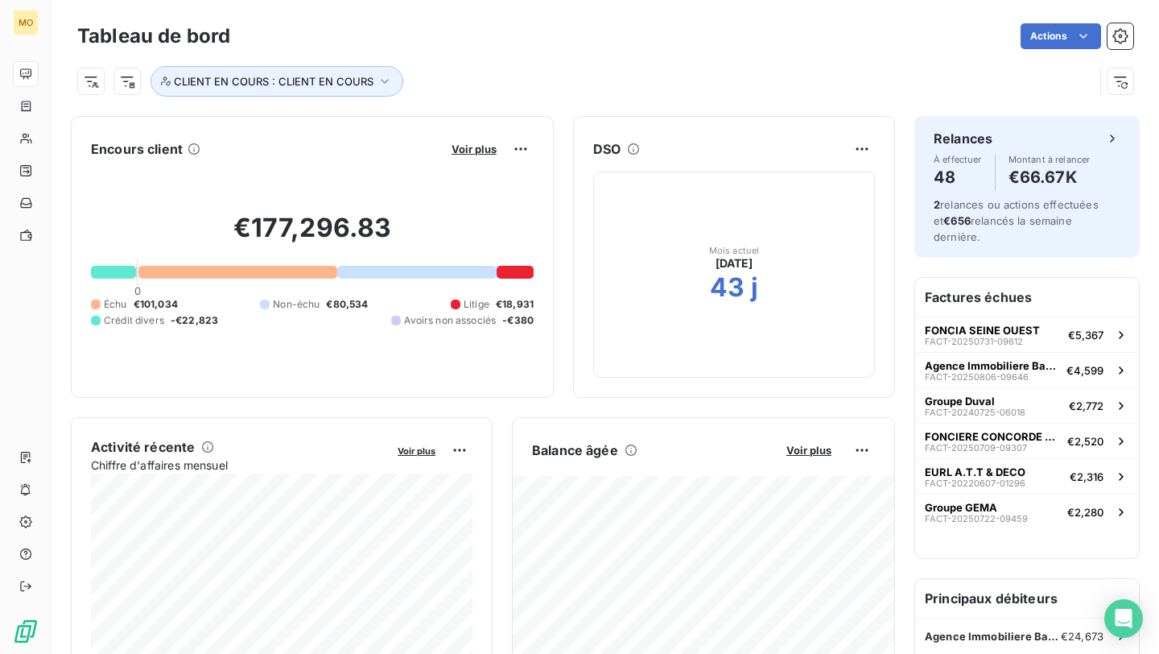
click at [465, 138] on div "Voir plus" at bounding box center [490, 149] width 87 height 26
click at [465, 151] on span "Voir plus" at bounding box center [474, 148] width 45 height 13
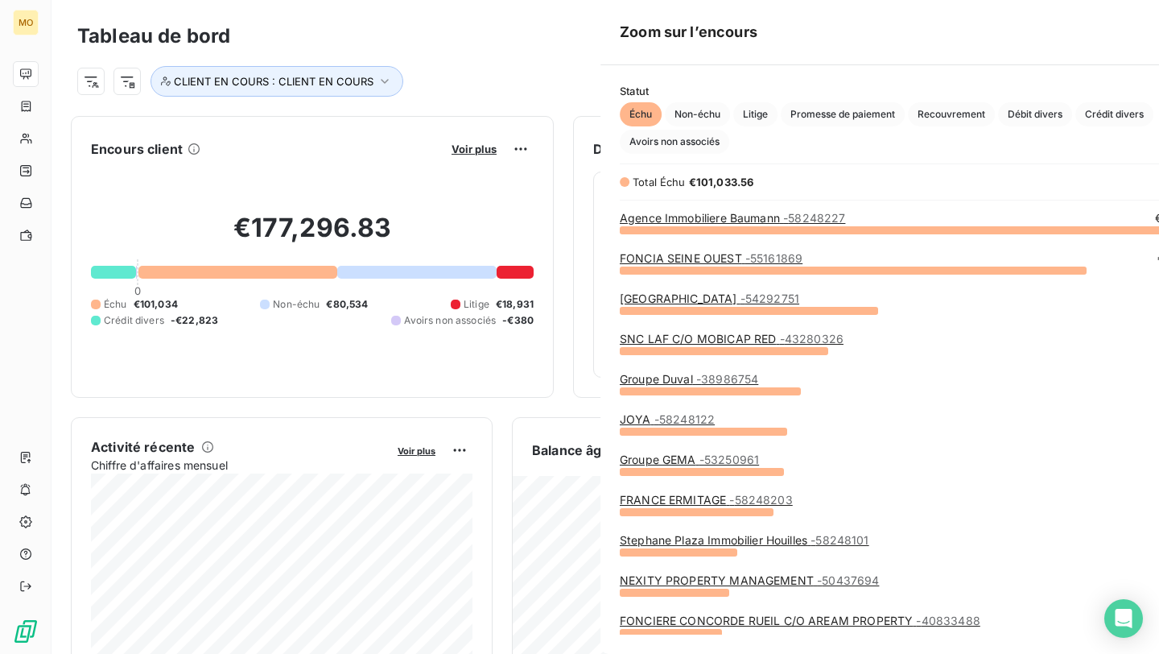
scroll to position [424, 618]
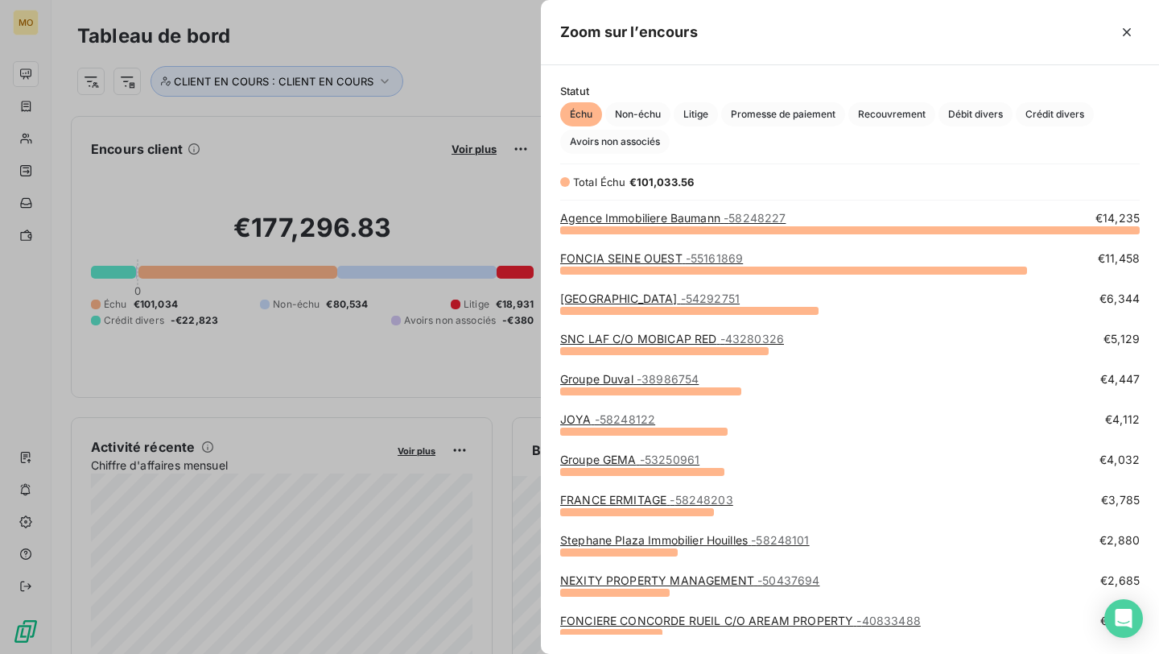
click at [446, 61] on div at bounding box center [579, 327] width 1159 height 654
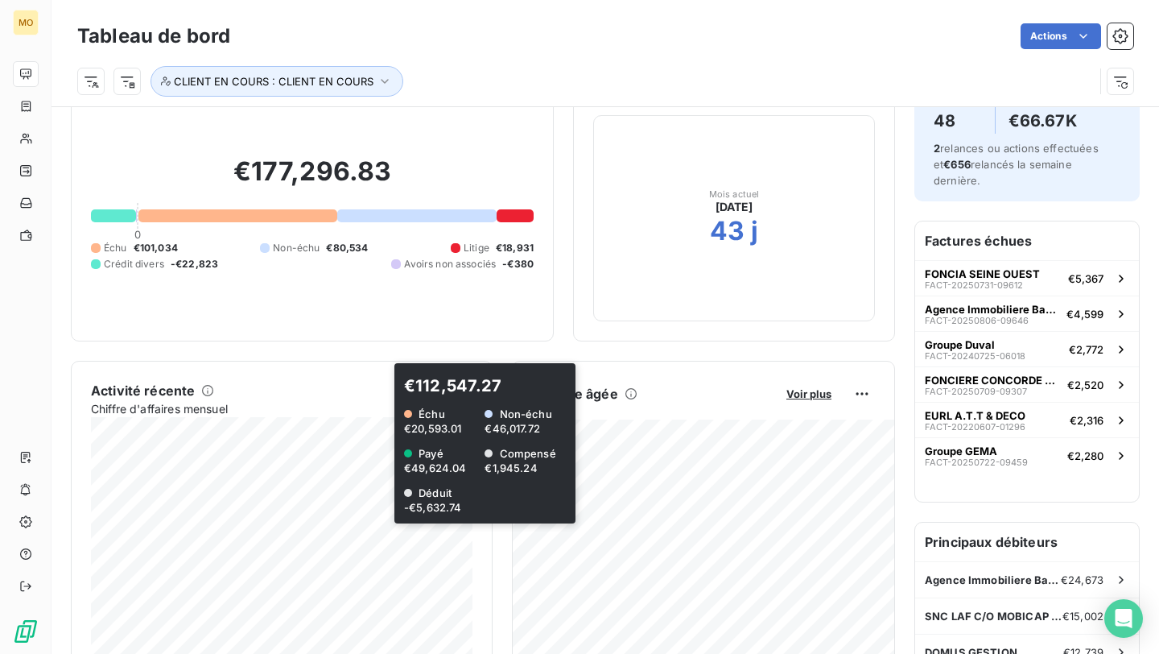
scroll to position [59, 0]
